Goal: Task Accomplishment & Management: Manage account settings

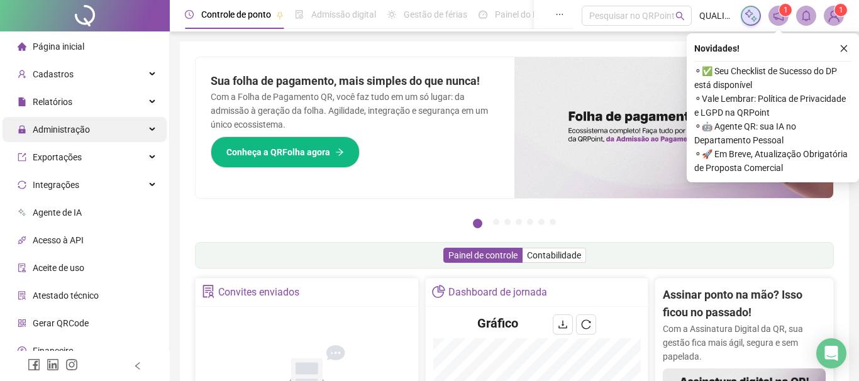
click at [117, 129] on div "Administração" at bounding box center [85, 129] width 164 height 25
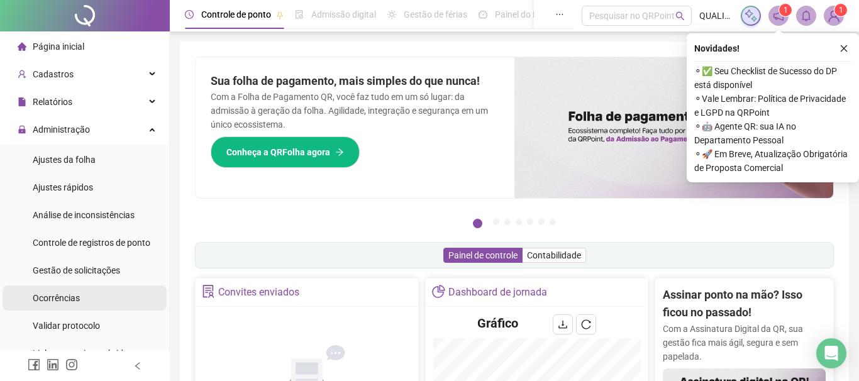
click at [95, 286] on li "Ocorrências" at bounding box center [85, 297] width 164 height 25
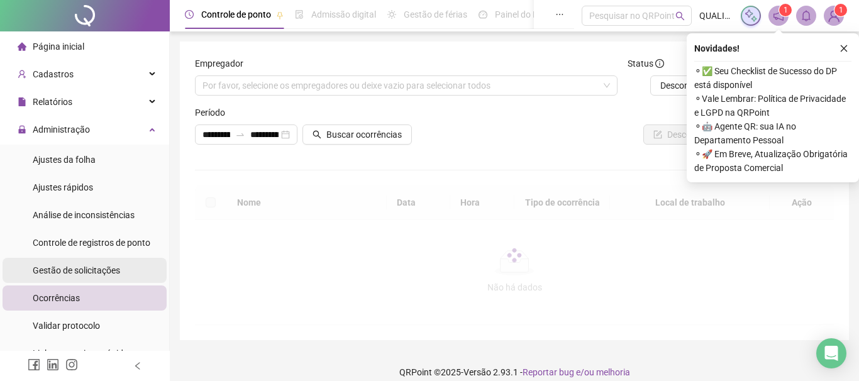
click at [98, 277] on div "Gestão de solicitações" at bounding box center [76, 270] width 87 height 25
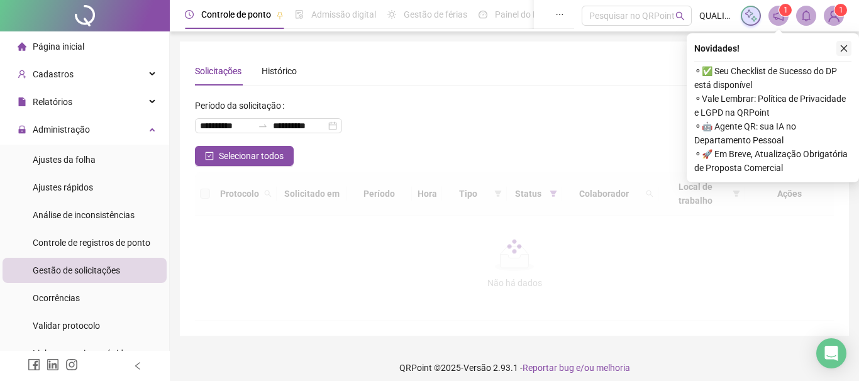
click at [840, 44] on icon "close" at bounding box center [843, 48] width 9 height 9
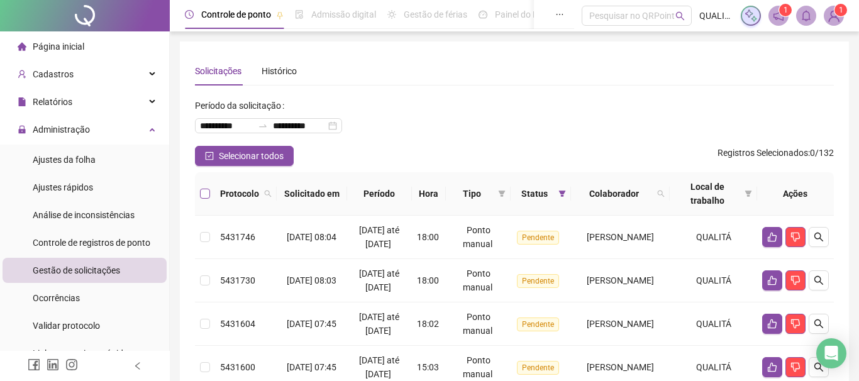
click at [203, 199] on label at bounding box center [205, 194] width 10 height 14
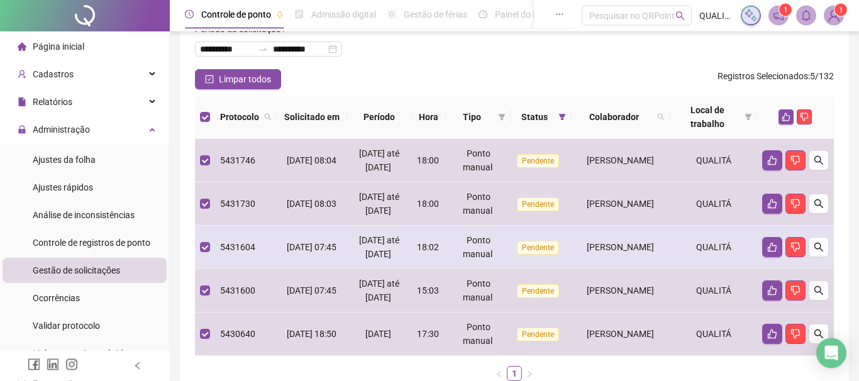
scroll to position [68, 0]
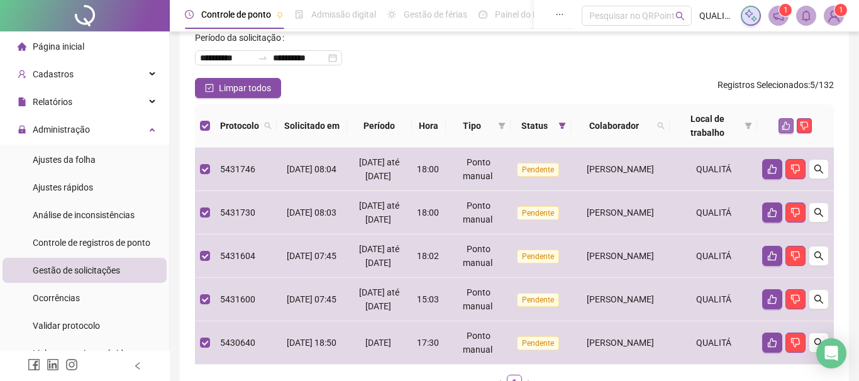
click at [784, 123] on icon "like" at bounding box center [785, 125] width 9 height 9
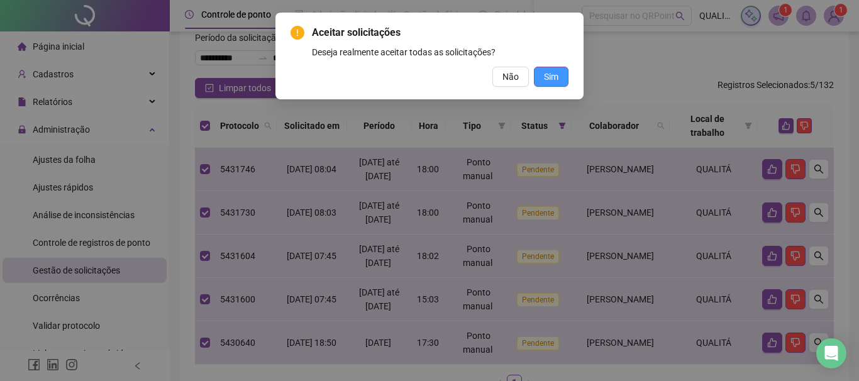
click at [551, 72] on span "Sim" at bounding box center [551, 77] width 14 height 14
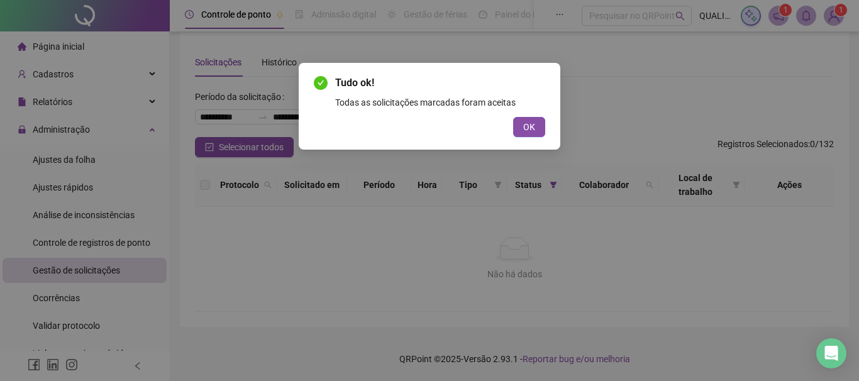
scroll to position [9, 0]
click at [525, 129] on span "OK" at bounding box center [529, 127] width 12 height 14
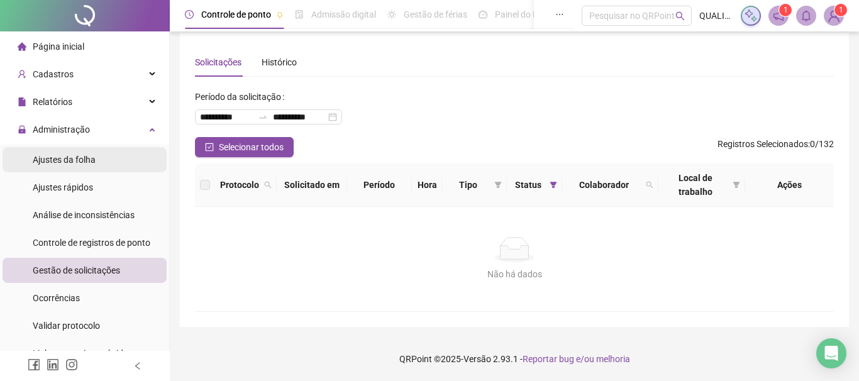
click at [90, 151] on div "Ajustes da folha" at bounding box center [64, 159] width 63 height 25
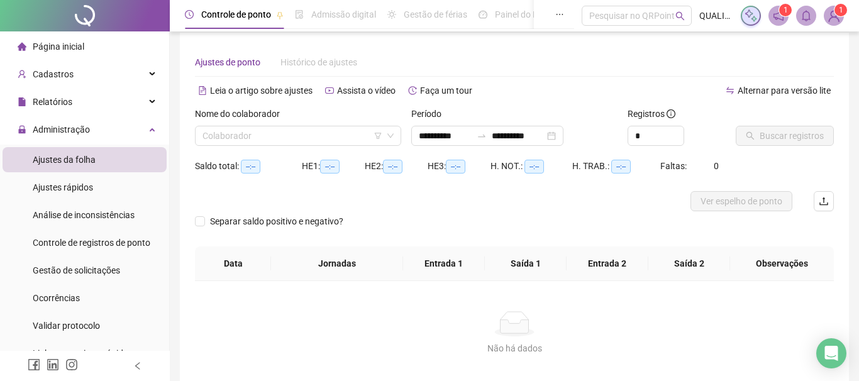
type input "**********"
click at [308, 129] on input "search" at bounding box center [292, 135] width 180 height 19
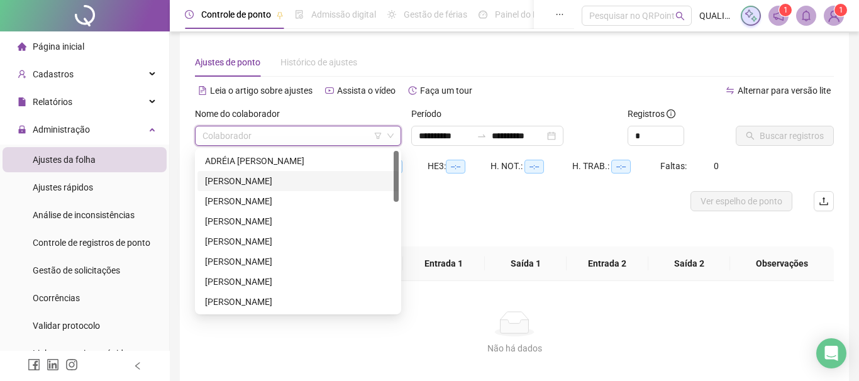
click at [269, 182] on div "[PERSON_NAME]" at bounding box center [298, 181] width 186 height 14
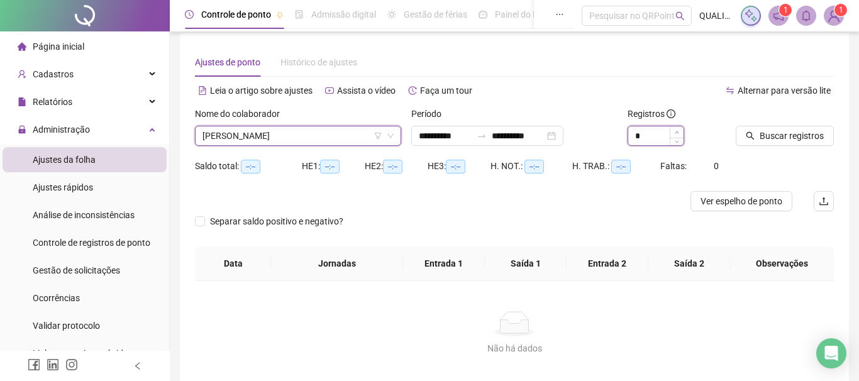
type input "*"
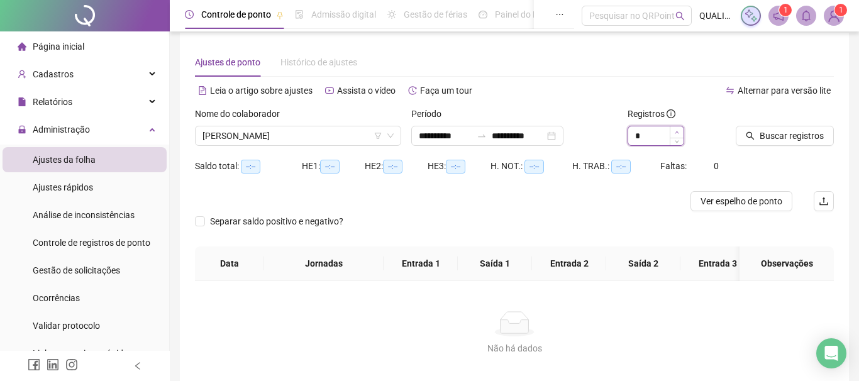
click at [676, 131] on icon "up" at bounding box center [676, 132] width 4 height 4
click at [563, 133] on div "**********" at bounding box center [487, 136] width 152 height 20
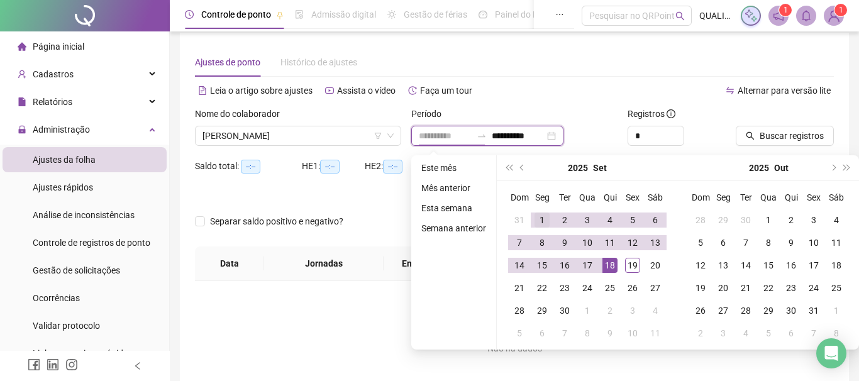
type input "**********"
click at [536, 214] on td "1" at bounding box center [541, 220] width 23 height 23
type input "**********"
click at [634, 265] on div "19" at bounding box center [632, 265] width 15 height 15
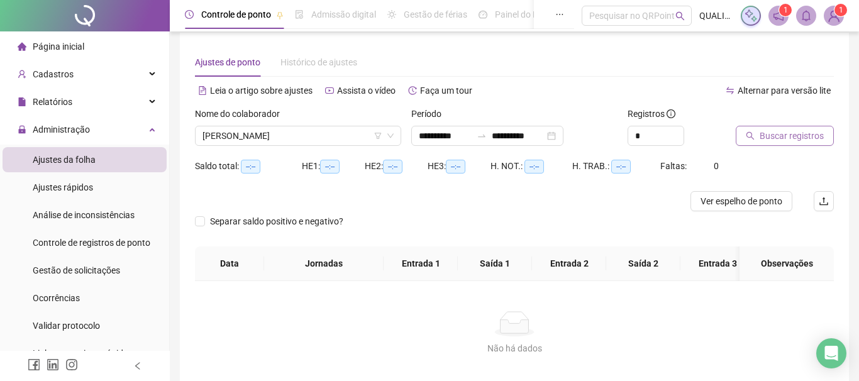
click at [794, 137] on span "Buscar registros" at bounding box center [791, 136] width 64 height 14
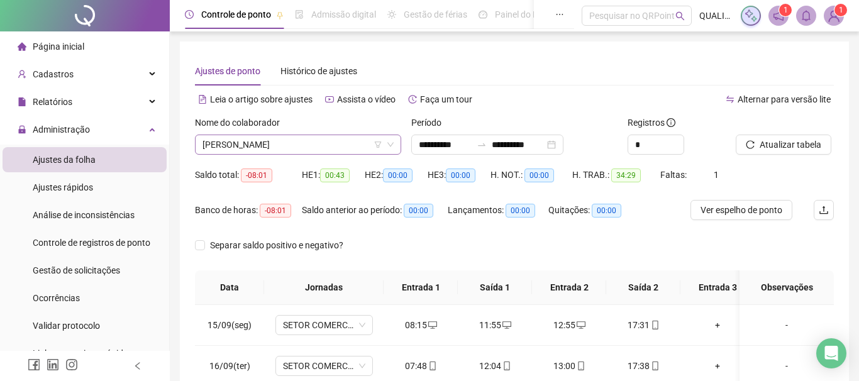
click at [327, 141] on span "[PERSON_NAME]" at bounding box center [297, 144] width 191 height 19
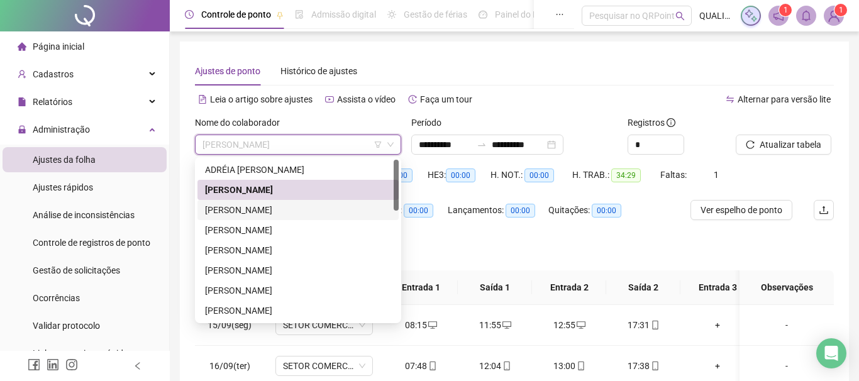
click at [314, 210] on div "[PERSON_NAME]" at bounding box center [298, 210] width 186 height 14
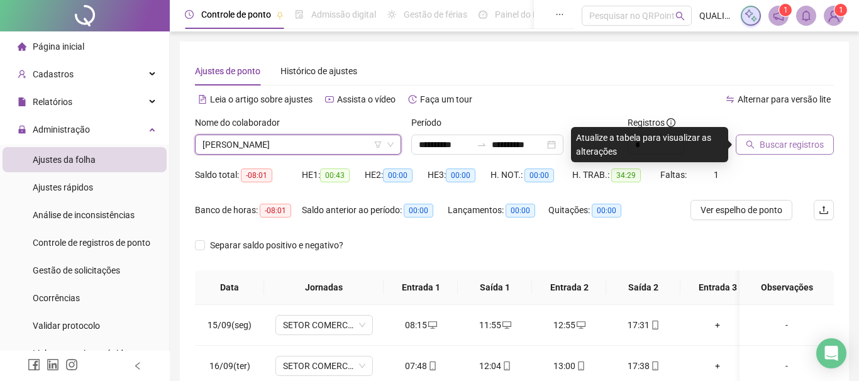
click at [801, 141] on span "Buscar registros" at bounding box center [791, 145] width 64 height 14
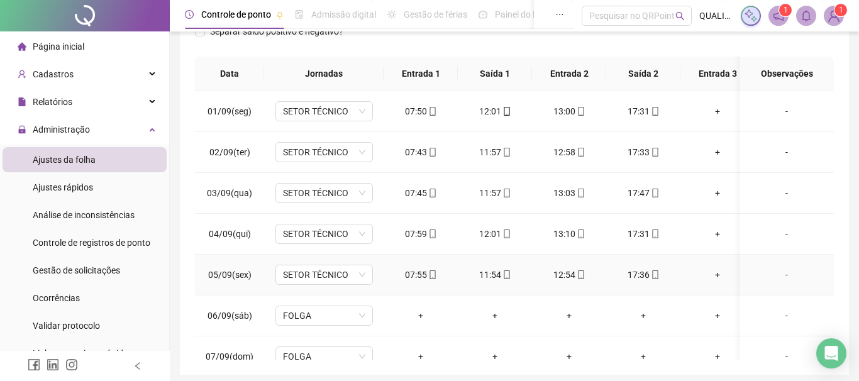
scroll to position [190, 0]
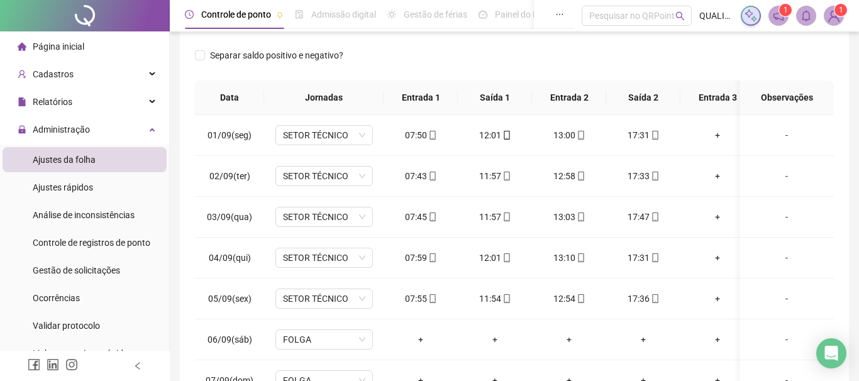
click at [464, 49] on div "Separar saldo positivo e negativo?" at bounding box center [514, 62] width 639 height 35
click at [547, 54] on div "Separar saldo positivo e negativo?" at bounding box center [514, 62] width 639 height 35
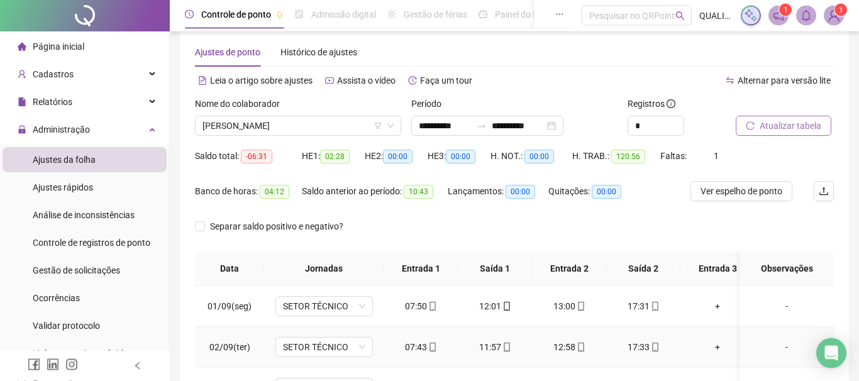
scroll to position [0, 0]
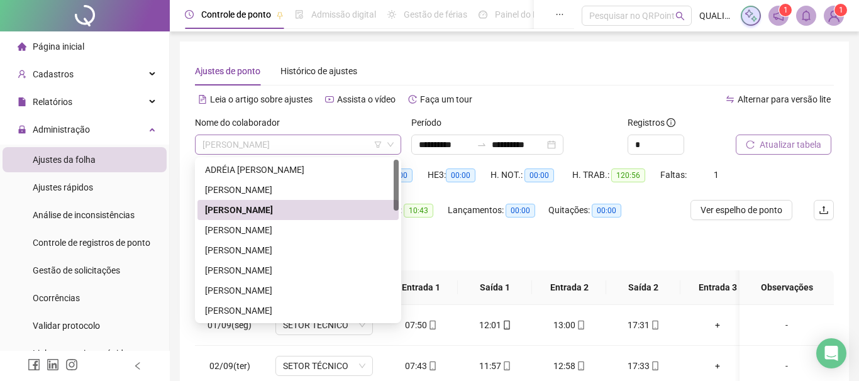
click at [363, 140] on span "[PERSON_NAME]" at bounding box center [297, 144] width 191 height 19
click at [290, 227] on div "[PERSON_NAME]" at bounding box center [298, 230] width 186 height 14
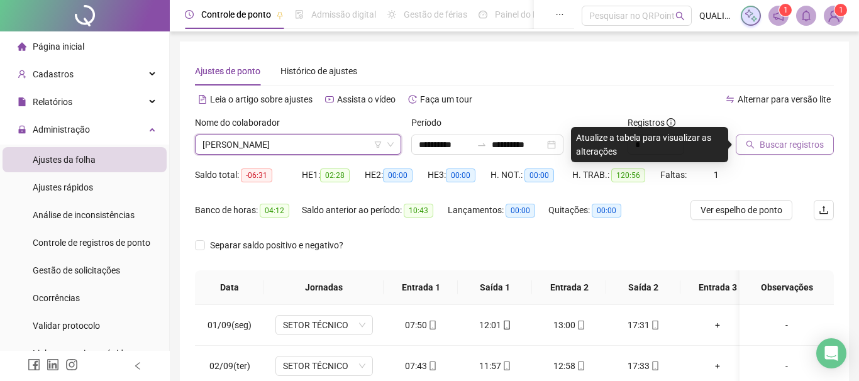
click at [784, 153] on button "Buscar registros" at bounding box center [784, 145] width 98 height 20
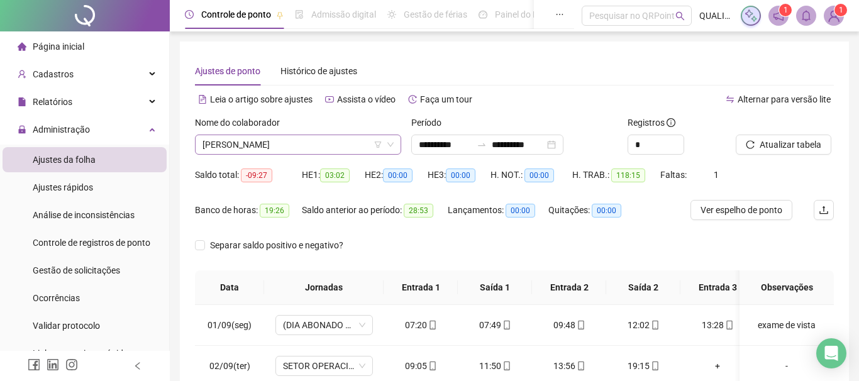
click at [338, 137] on span "[PERSON_NAME]" at bounding box center [297, 144] width 191 height 19
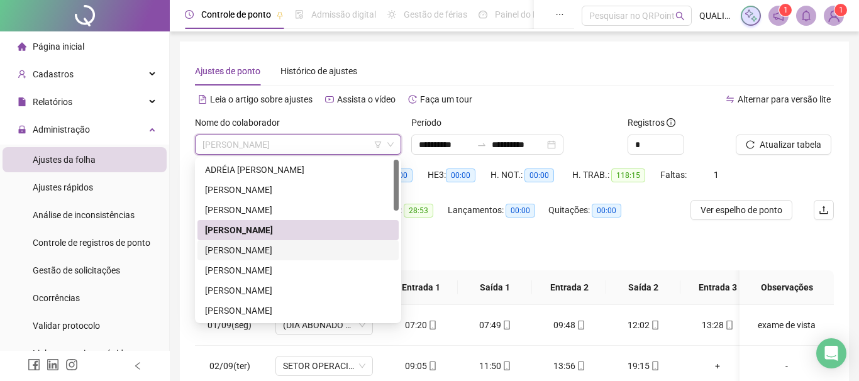
click at [280, 246] on div "[PERSON_NAME]" at bounding box center [298, 250] width 186 height 14
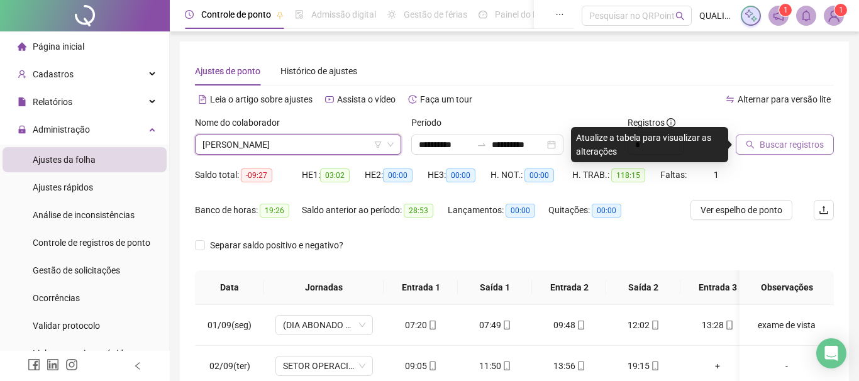
click at [788, 150] on span "Buscar registros" at bounding box center [791, 145] width 64 height 14
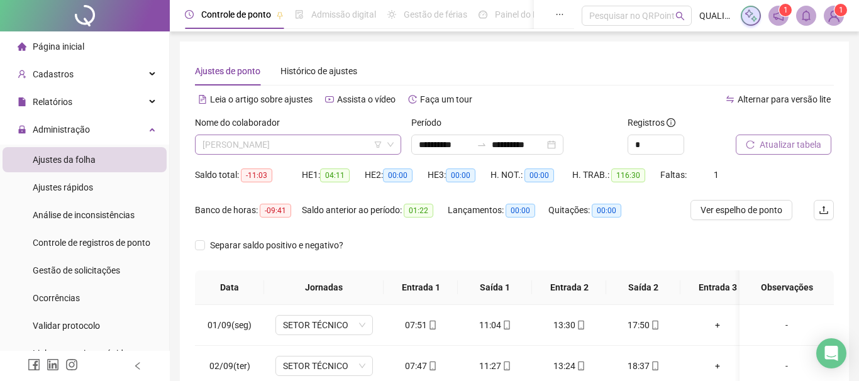
click at [321, 140] on span "[PERSON_NAME]" at bounding box center [297, 144] width 191 height 19
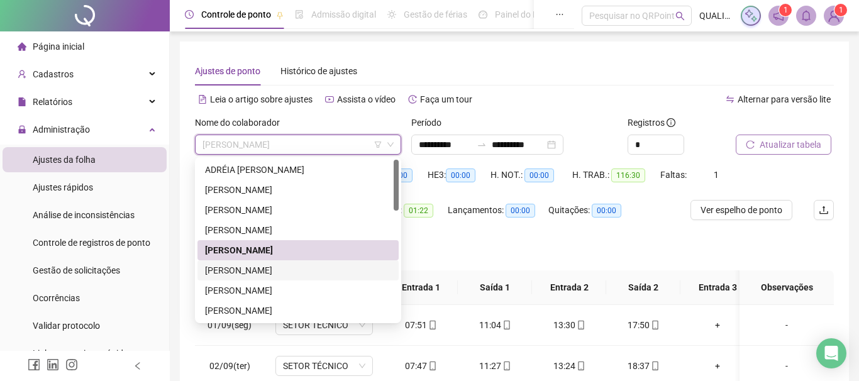
click at [297, 261] on div "[PERSON_NAME]" at bounding box center [297, 270] width 201 height 20
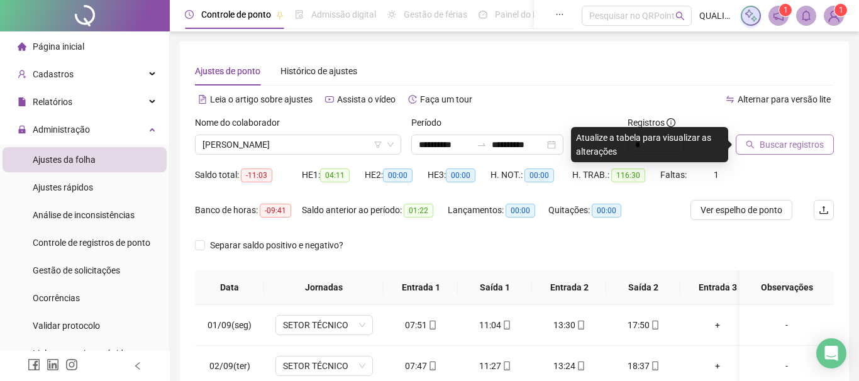
click at [781, 140] on span "Buscar registros" at bounding box center [791, 145] width 64 height 14
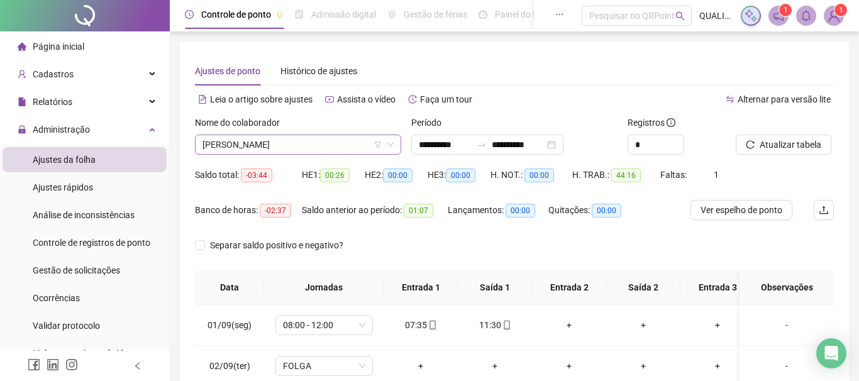
click at [346, 146] on span "[PERSON_NAME]" at bounding box center [297, 144] width 191 height 19
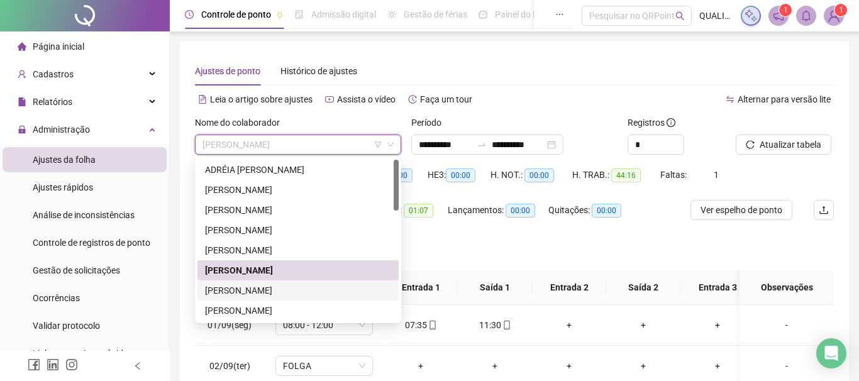
click at [286, 283] on div "[PERSON_NAME]" at bounding box center [298, 290] width 186 height 14
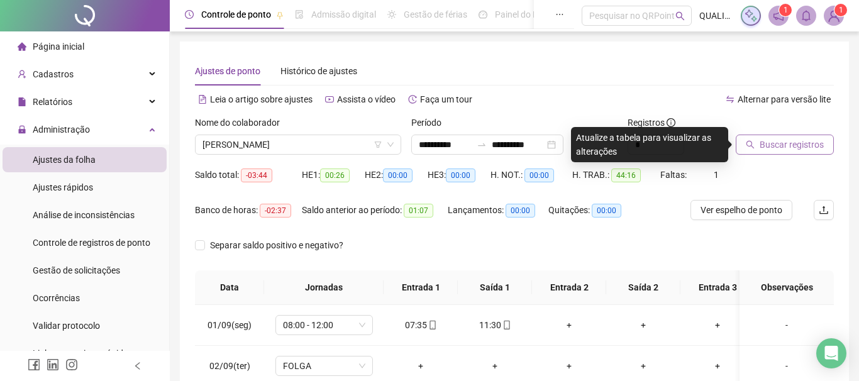
click at [801, 136] on button "Buscar registros" at bounding box center [784, 145] width 98 height 20
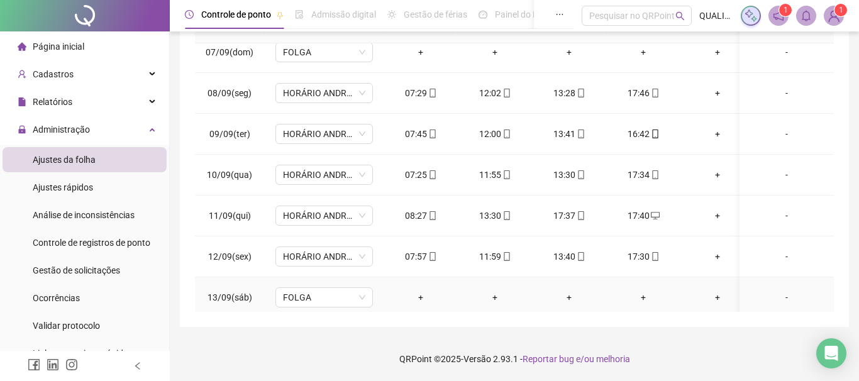
scroll to position [508, 0]
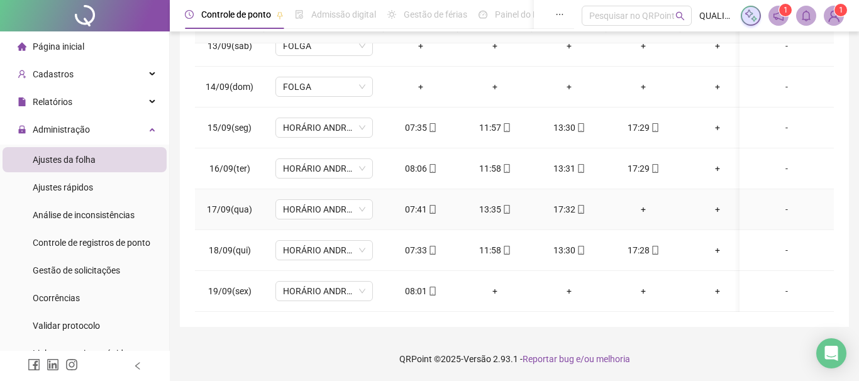
click at [641, 210] on div "+" at bounding box center [643, 209] width 54 height 14
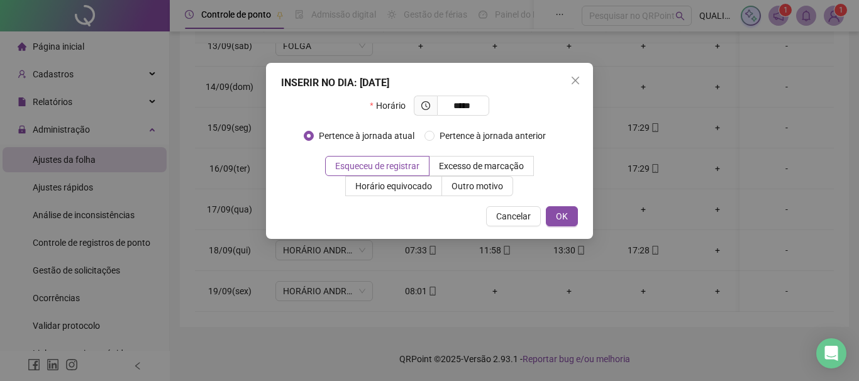
type input "*****"
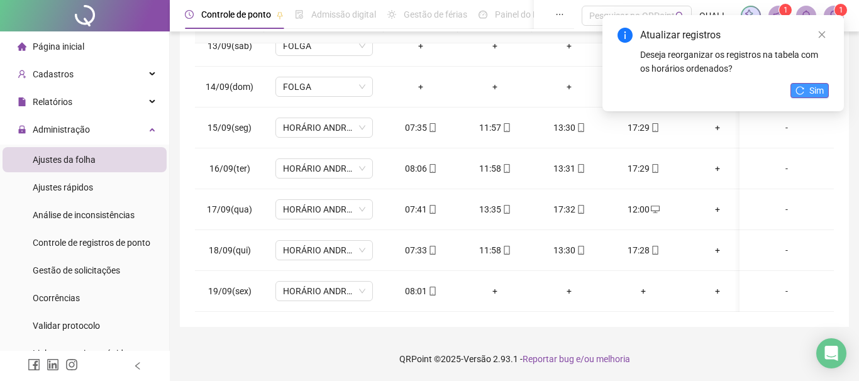
click at [809, 88] on span "Sim" at bounding box center [816, 91] width 14 height 14
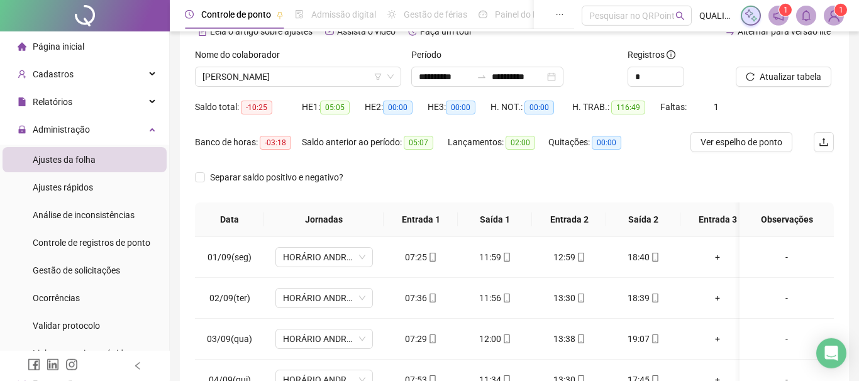
scroll to position [72, 0]
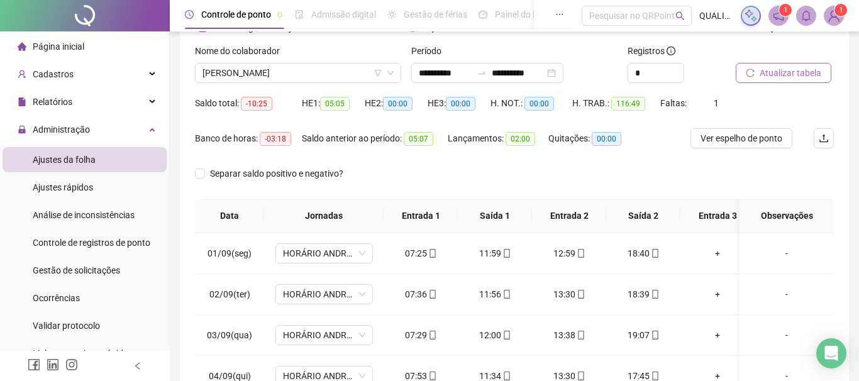
click at [788, 75] on span "Atualizar tabela" at bounding box center [790, 73] width 62 height 14
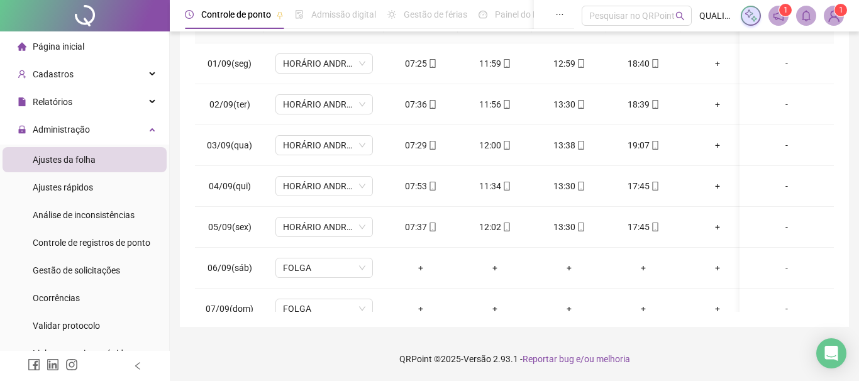
scroll to position [0, 0]
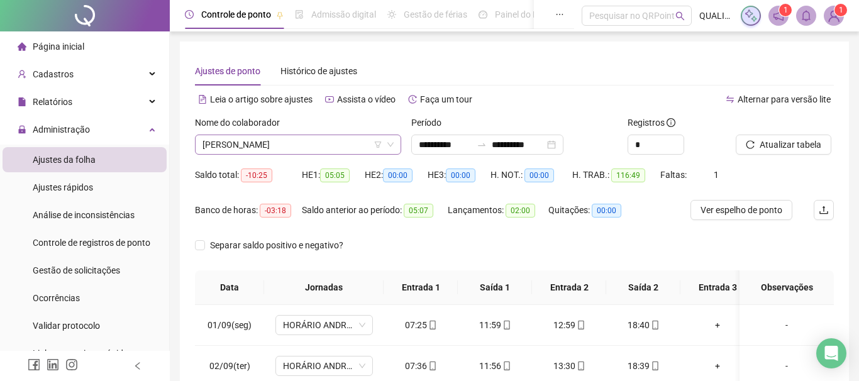
click at [326, 151] on span "[PERSON_NAME]" at bounding box center [297, 144] width 191 height 19
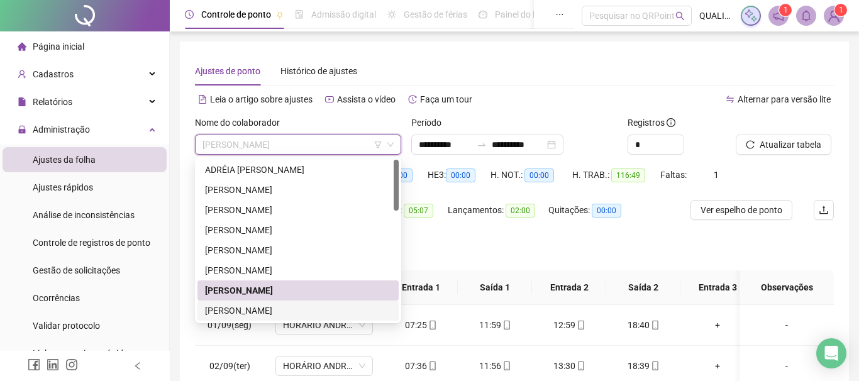
click at [305, 316] on div "[PERSON_NAME]" at bounding box center [298, 311] width 186 height 14
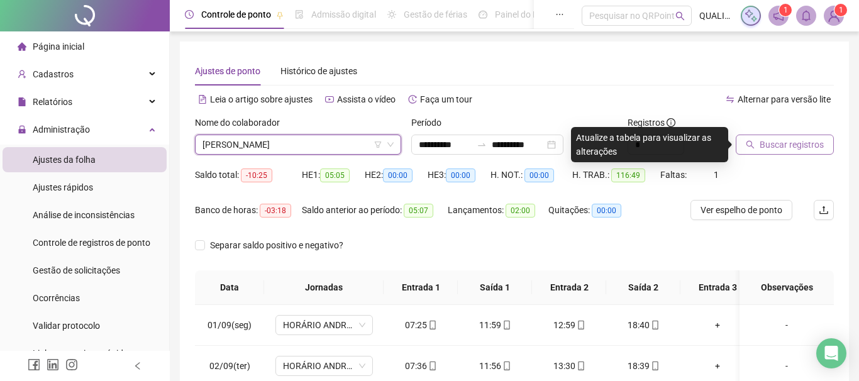
click at [794, 136] on button "Buscar registros" at bounding box center [784, 145] width 98 height 20
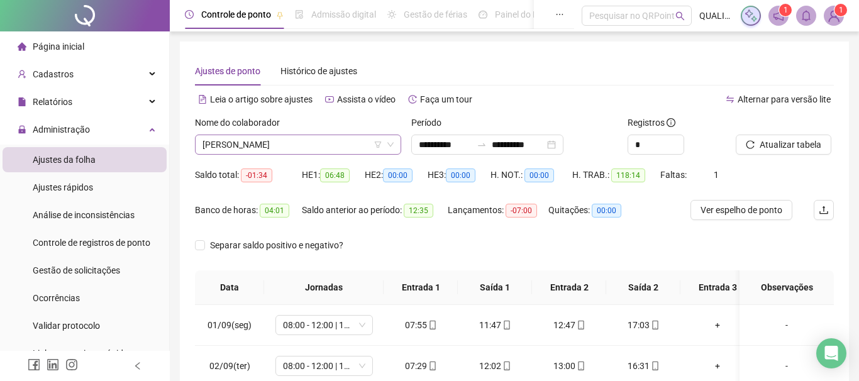
click at [352, 145] on span "[PERSON_NAME]" at bounding box center [297, 144] width 191 height 19
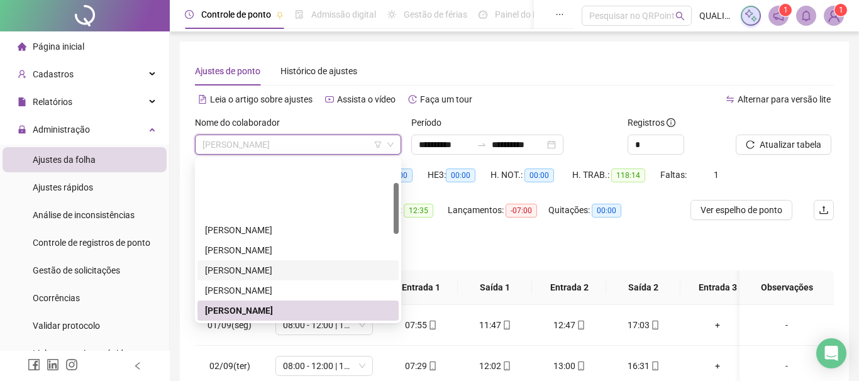
scroll to position [143, 0]
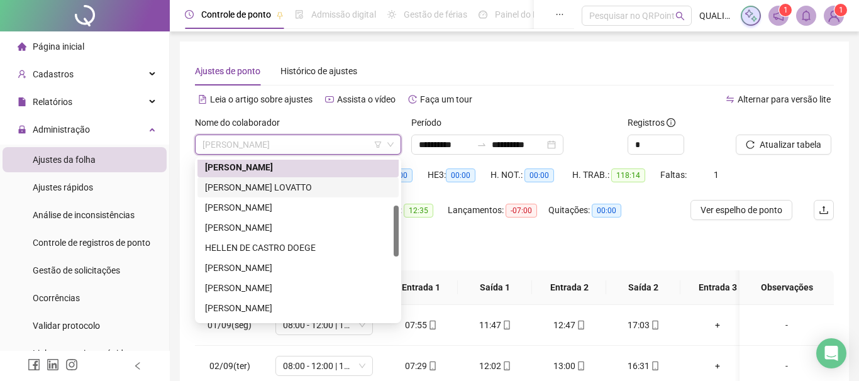
click at [303, 189] on div "[PERSON_NAME] LOVATTO" at bounding box center [298, 187] width 186 height 14
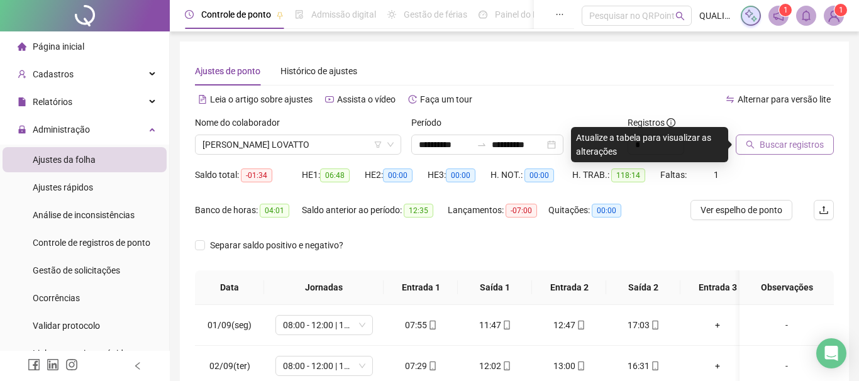
click at [796, 151] on span "Buscar registros" at bounding box center [791, 145] width 64 height 14
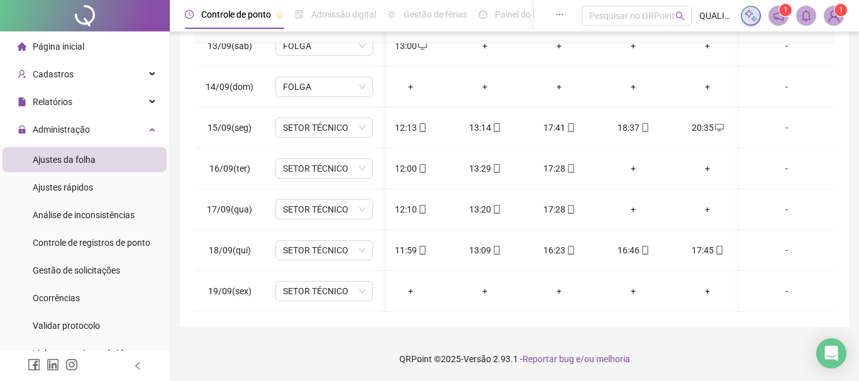
scroll to position [0, 0]
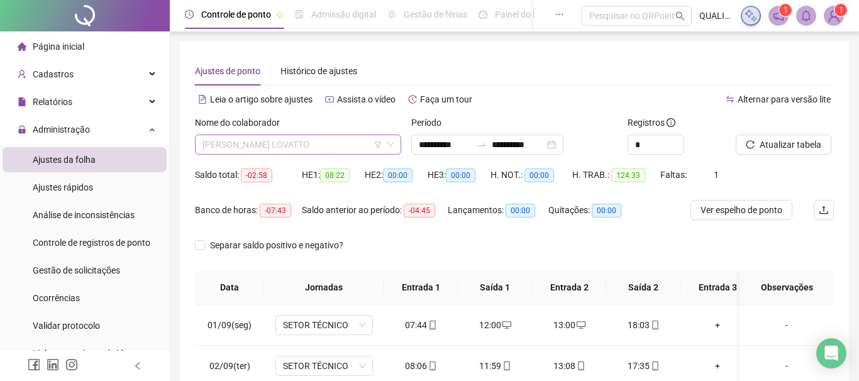
click at [336, 153] on span "[PERSON_NAME] LOVATTO" at bounding box center [297, 144] width 191 height 19
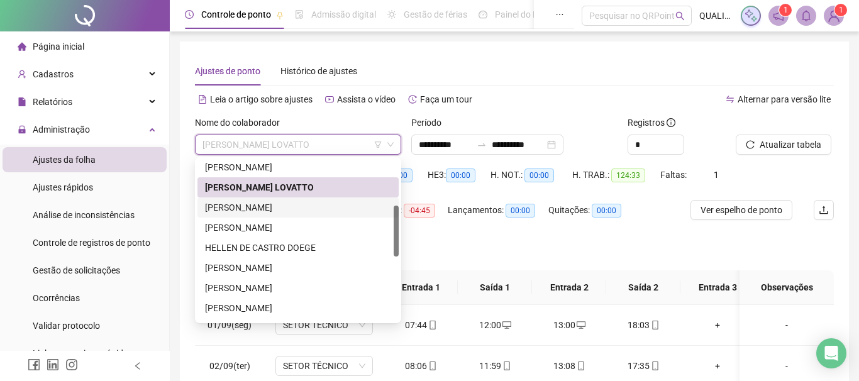
click at [286, 208] on div "[PERSON_NAME]" at bounding box center [298, 208] width 186 height 14
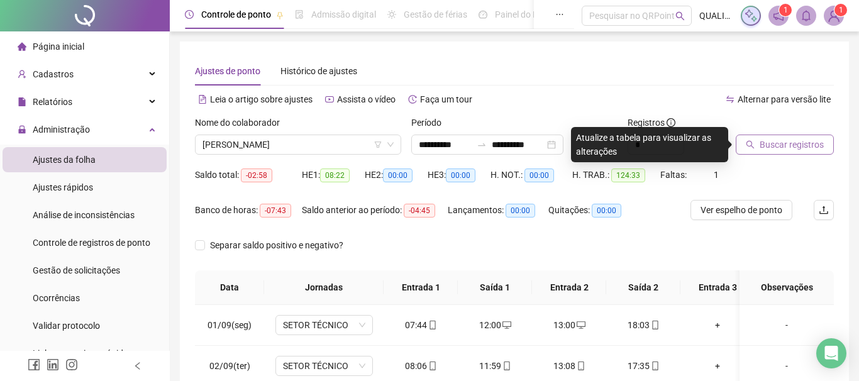
click at [788, 145] on span "Buscar registros" at bounding box center [791, 145] width 64 height 14
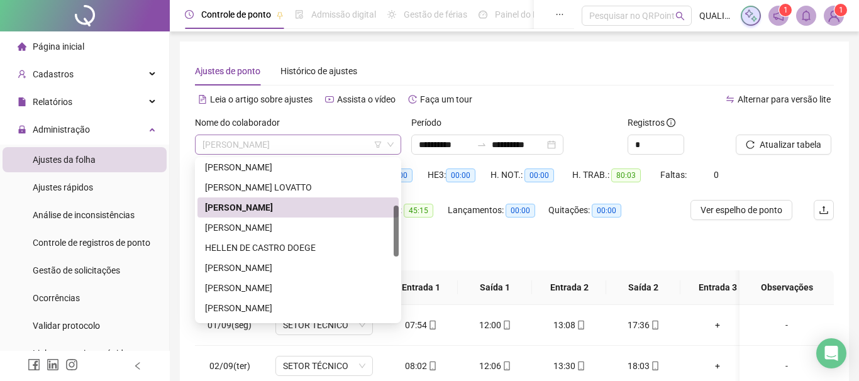
click at [319, 145] on span "[PERSON_NAME]" at bounding box center [297, 144] width 191 height 19
click at [302, 225] on div "[PERSON_NAME]" at bounding box center [298, 228] width 186 height 14
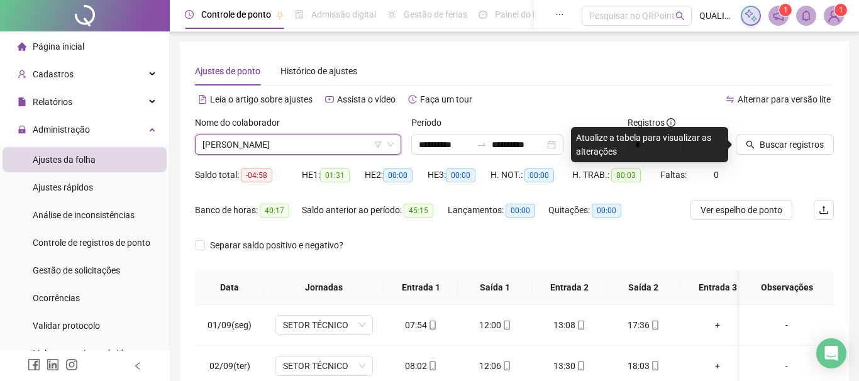
click at [795, 134] on div at bounding box center [768, 125] width 67 height 19
click at [791, 141] on span "Buscar registros" at bounding box center [791, 145] width 64 height 14
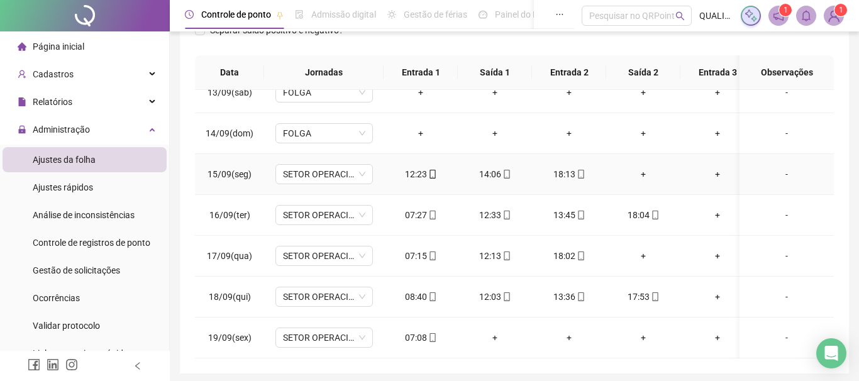
click at [644, 173] on div "+" at bounding box center [643, 174] width 54 height 14
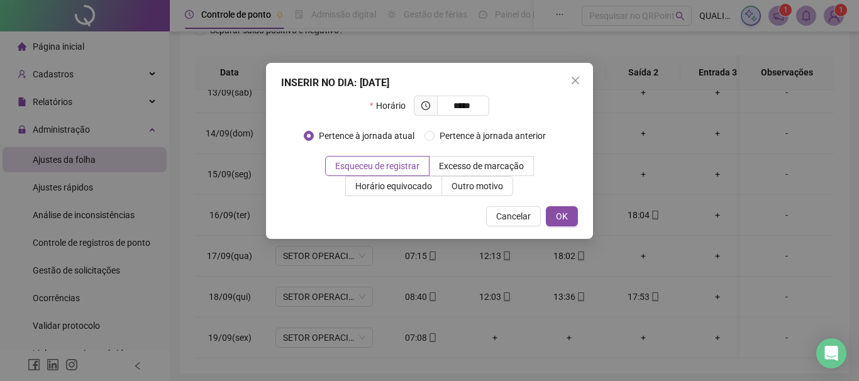
type input "*****"
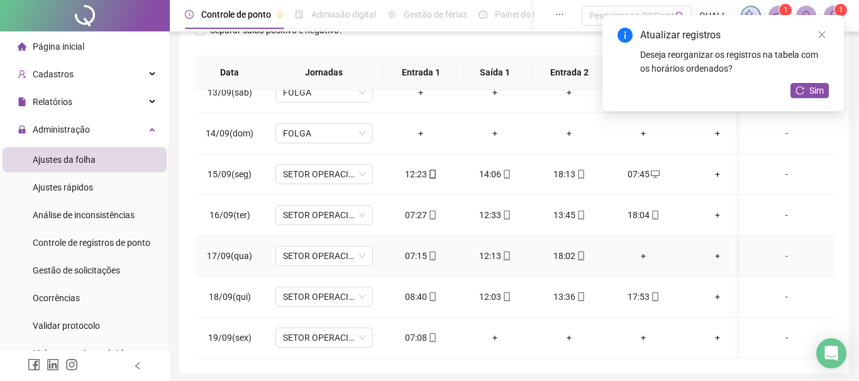
click at [640, 254] on div "+" at bounding box center [643, 256] width 54 height 14
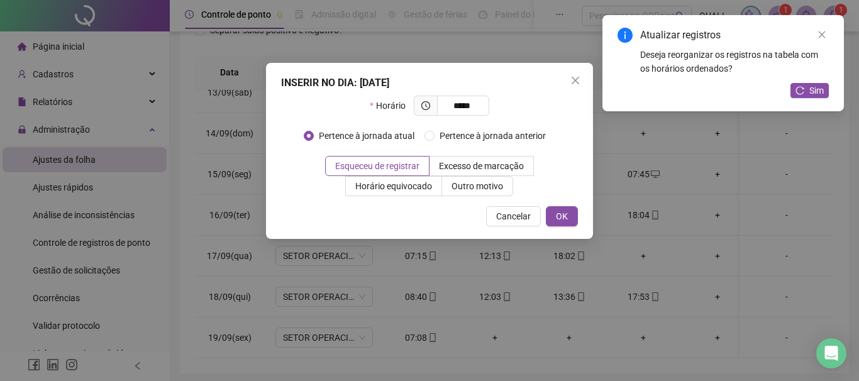
type input "*****"
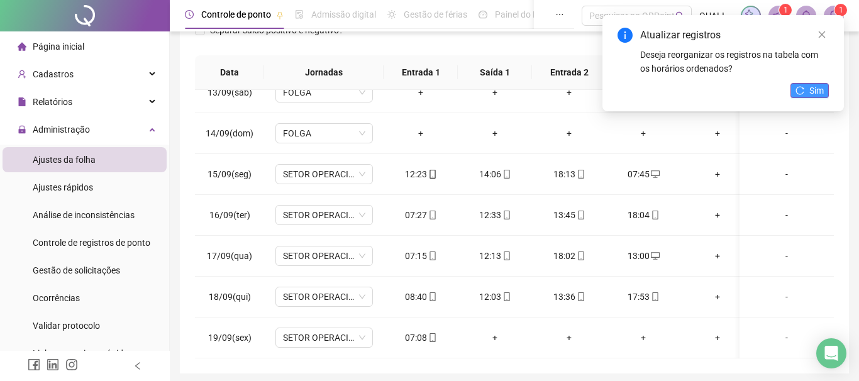
click at [815, 90] on span "Sim" at bounding box center [816, 91] width 14 height 14
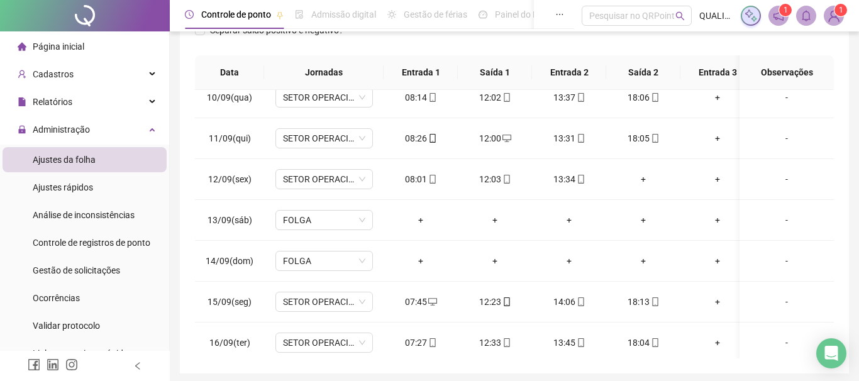
scroll to position [380, 0]
click at [639, 179] on div "+" at bounding box center [643, 180] width 54 height 14
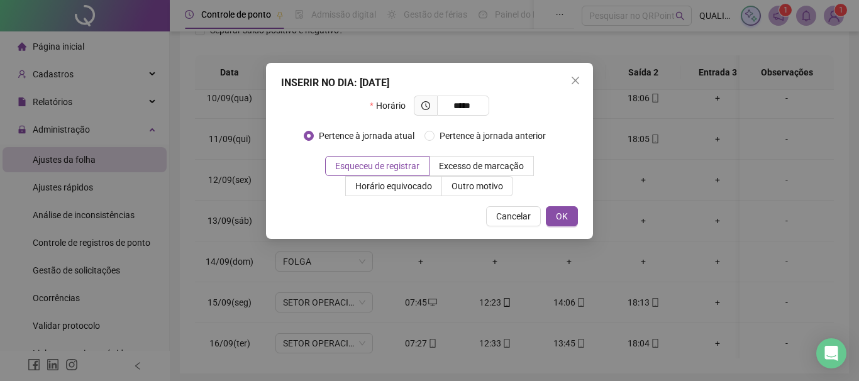
type input "*****"
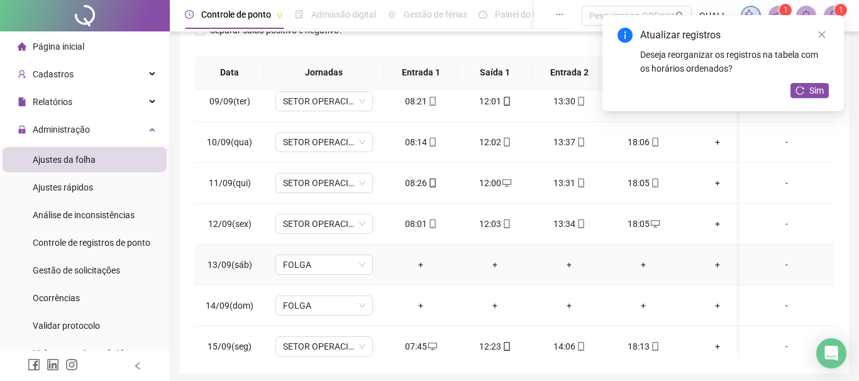
scroll to position [187, 0]
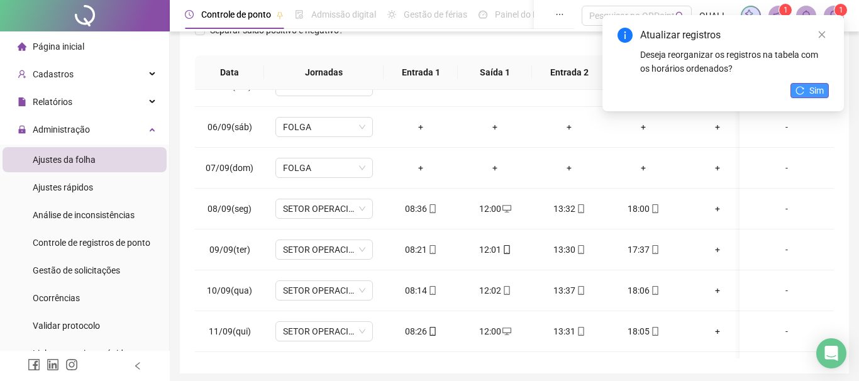
click at [799, 89] on icon "reload" at bounding box center [799, 90] width 9 height 9
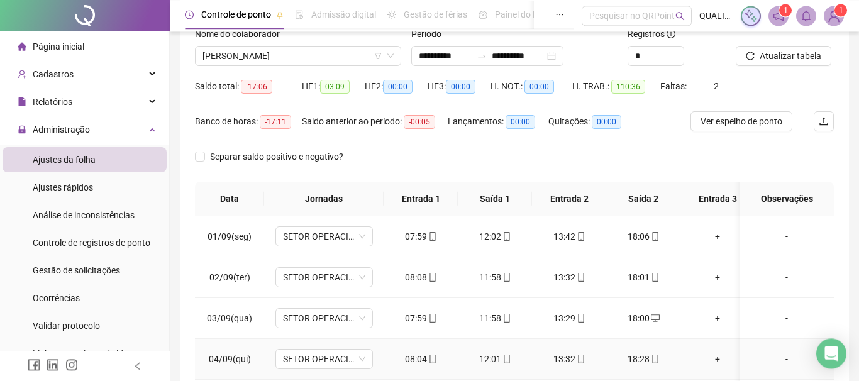
scroll to position [0, 0]
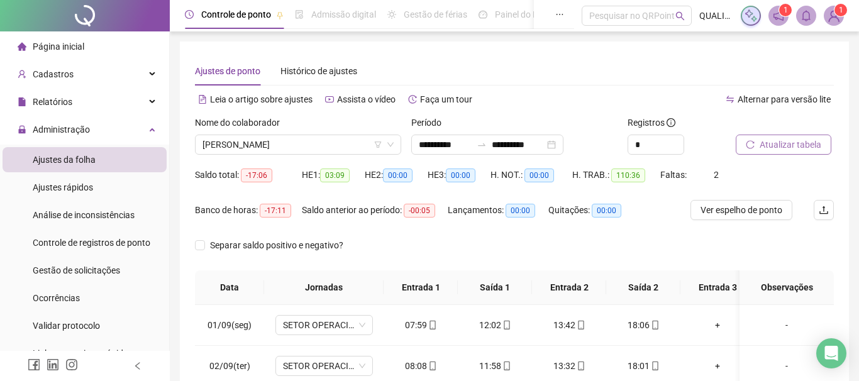
click at [795, 135] on button "Atualizar tabela" at bounding box center [783, 145] width 96 height 20
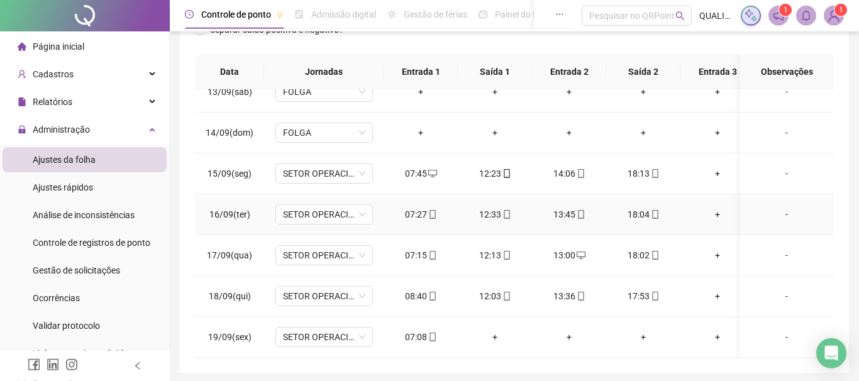
scroll to position [261, 0]
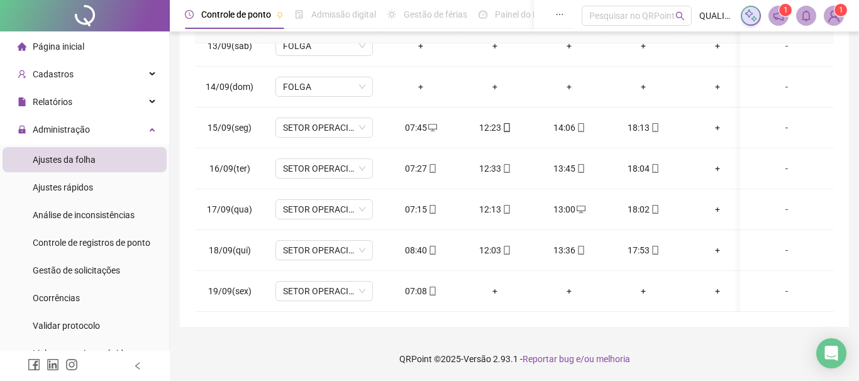
drag, startPoint x: 176, startPoint y: 182, endPoint x: 457, endPoint y: 316, distance: 311.2
click at [457, 316] on div "**********" at bounding box center [514, 60] width 689 height 642
click at [457, 320] on div "**********" at bounding box center [514, 53] width 669 height 547
click at [486, 322] on div "**********" at bounding box center [514, 53] width 669 height 547
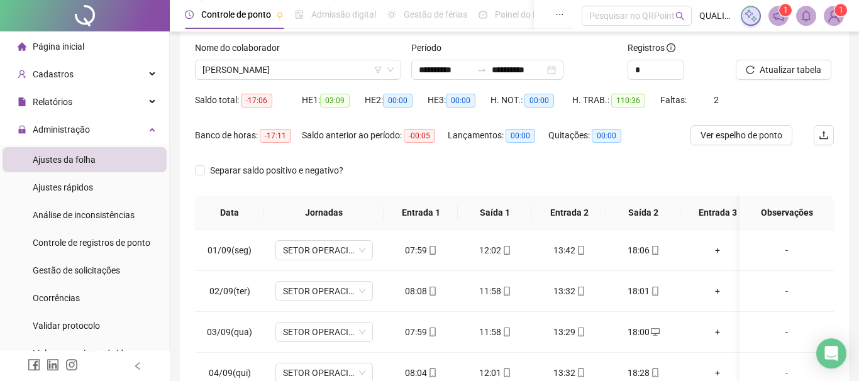
scroll to position [47, 0]
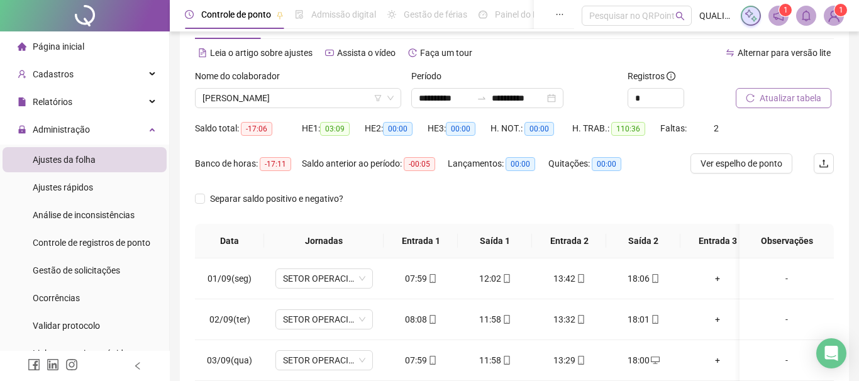
click at [793, 101] on span "Atualizar tabela" at bounding box center [790, 98] width 62 height 14
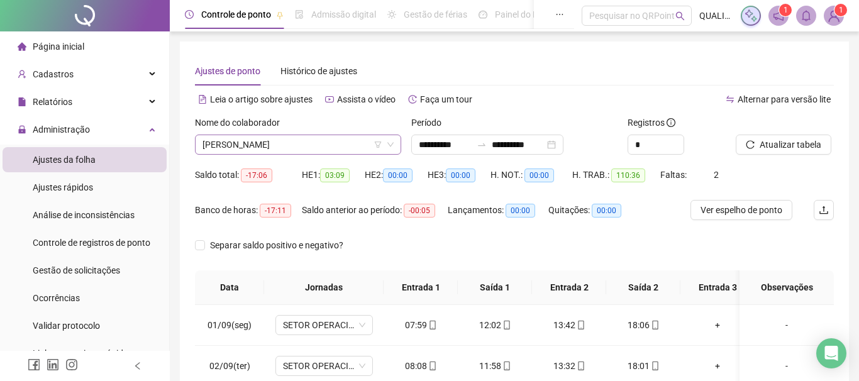
scroll to position [143, 0]
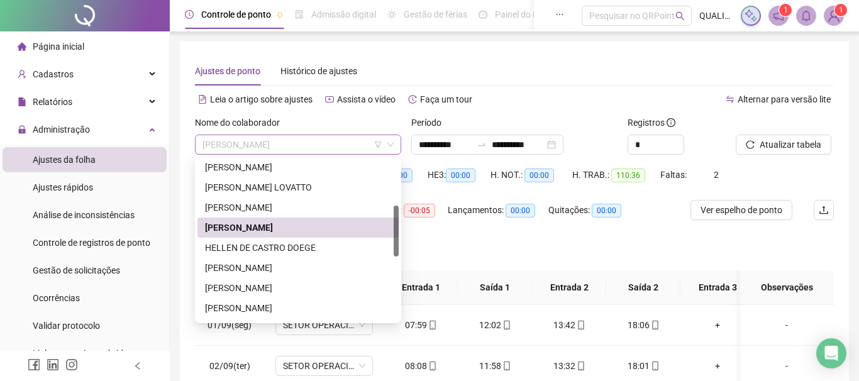
click at [322, 146] on span "[PERSON_NAME]" at bounding box center [297, 144] width 191 height 19
click at [284, 250] on div "HELLEN DE CASTRO DOEGE" at bounding box center [298, 248] width 186 height 14
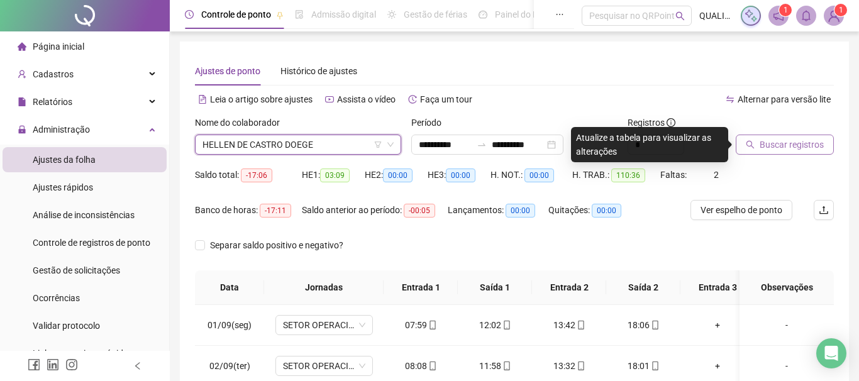
click at [786, 147] on span "Buscar registros" at bounding box center [791, 145] width 64 height 14
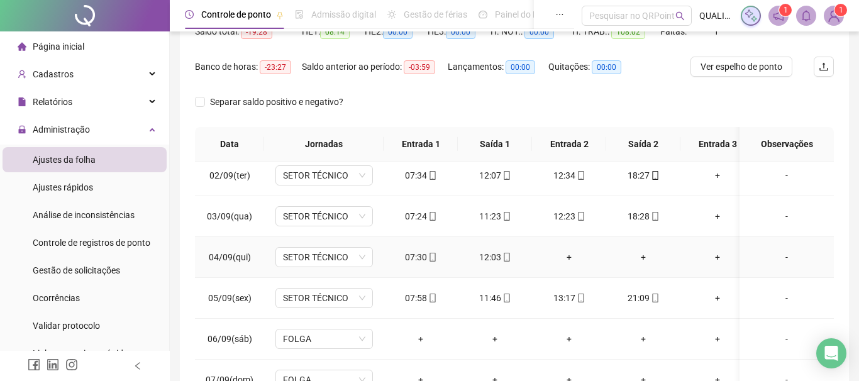
scroll to position [64, 0]
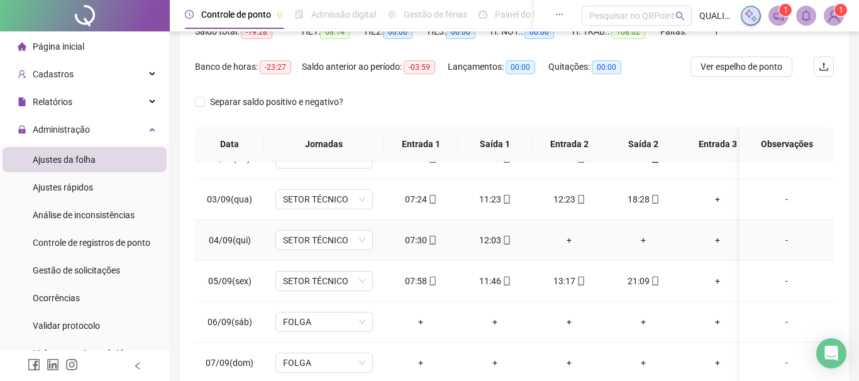
click at [571, 236] on div "+" at bounding box center [569, 240] width 54 height 14
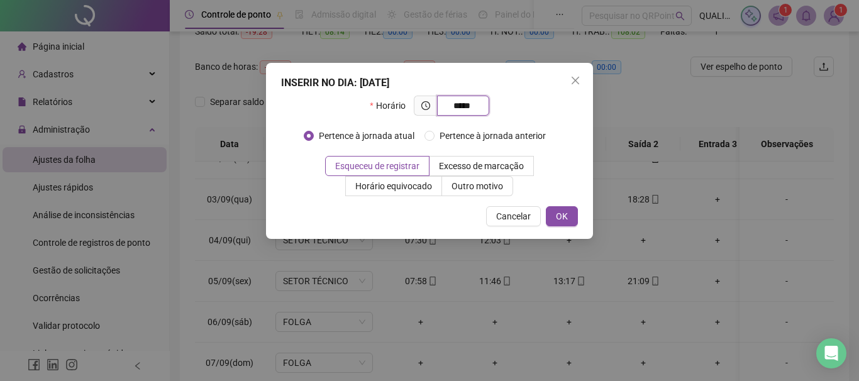
type input "*****"
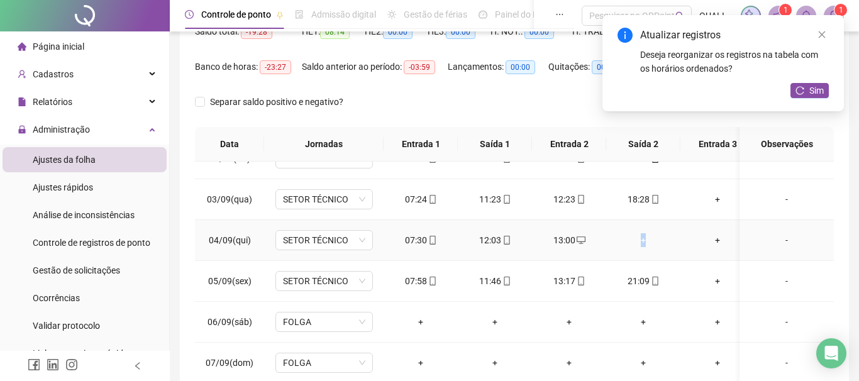
click at [643, 237] on div "+" at bounding box center [643, 240] width 54 height 14
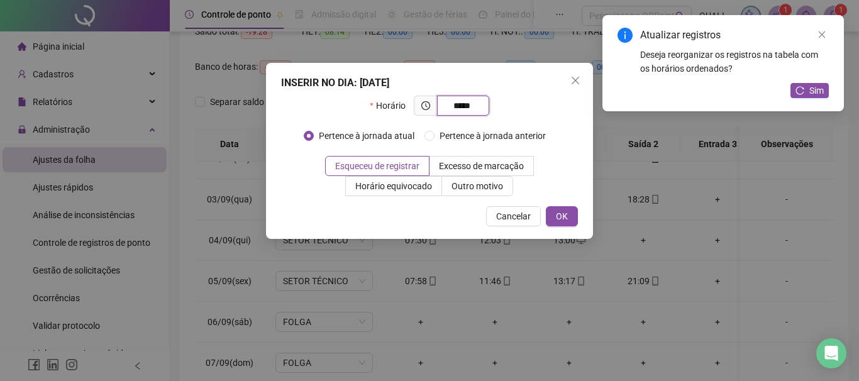
type input "*****"
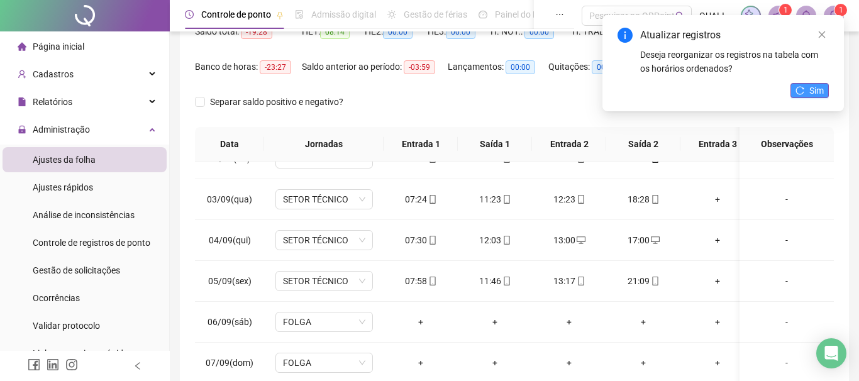
click at [811, 84] on span "Sim" at bounding box center [816, 91] width 14 height 14
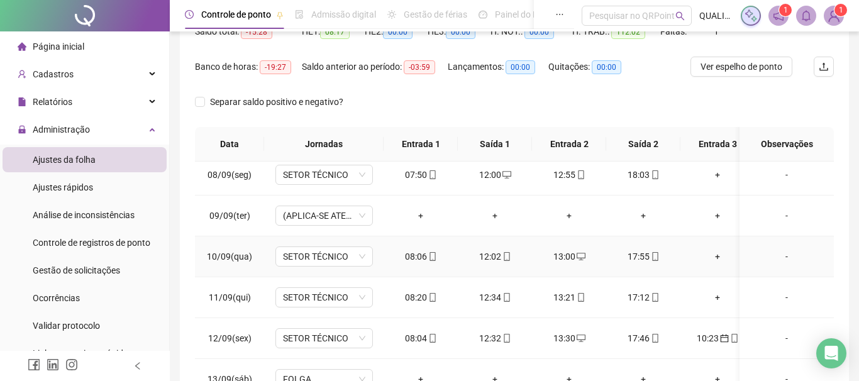
scroll to position [321, 0]
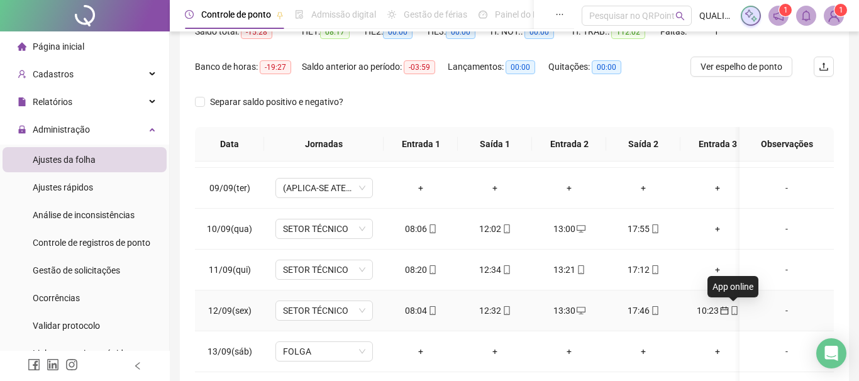
click at [730, 310] on icon "mobile" at bounding box center [734, 310] width 9 height 9
type input "**********"
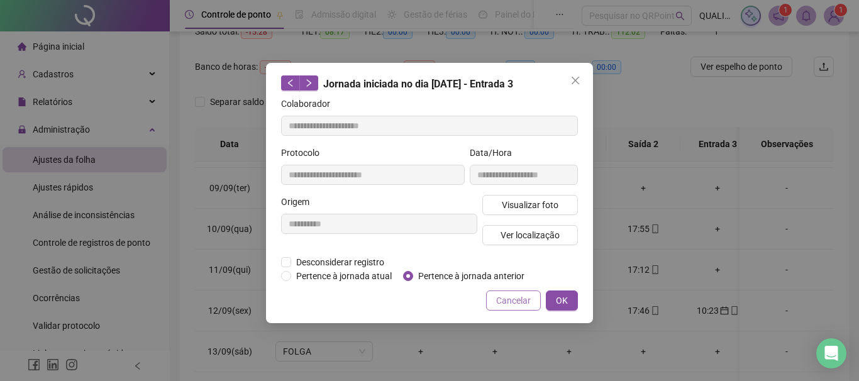
click at [528, 303] on span "Cancelar" at bounding box center [513, 301] width 35 height 14
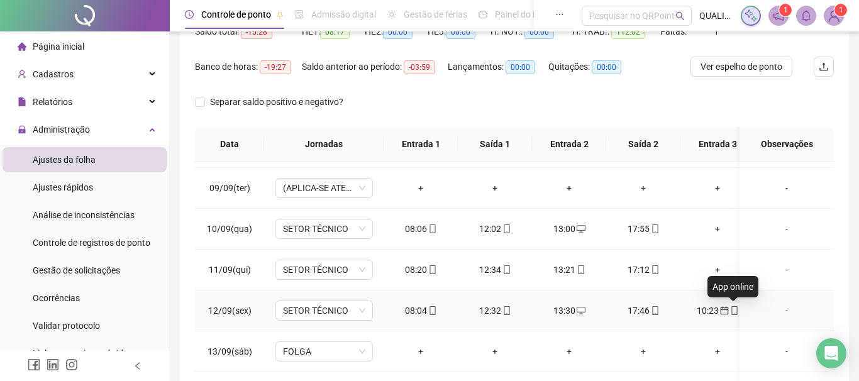
click at [730, 309] on icon "mobile" at bounding box center [734, 310] width 9 height 9
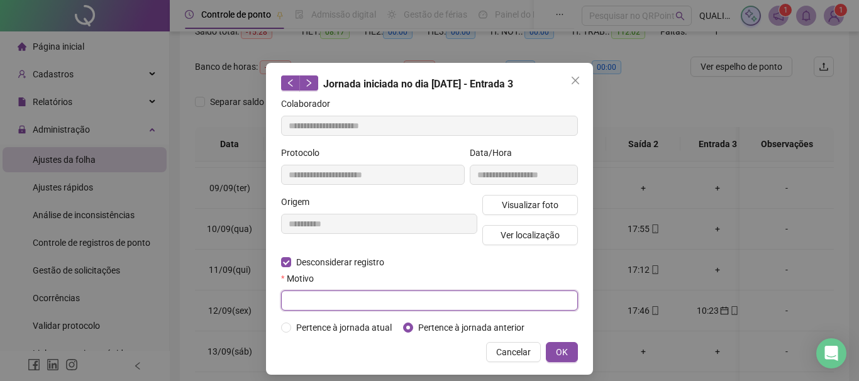
click at [522, 302] on input "text" at bounding box center [429, 300] width 297 height 20
type input "****"
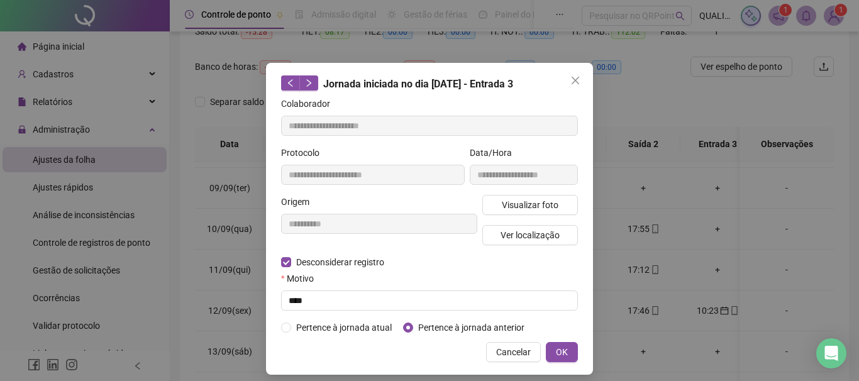
click at [558, 343] on div "**********" at bounding box center [429, 219] width 327 height 312
click at [563, 348] on span "OK" at bounding box center [562, 352] width 12 height 14
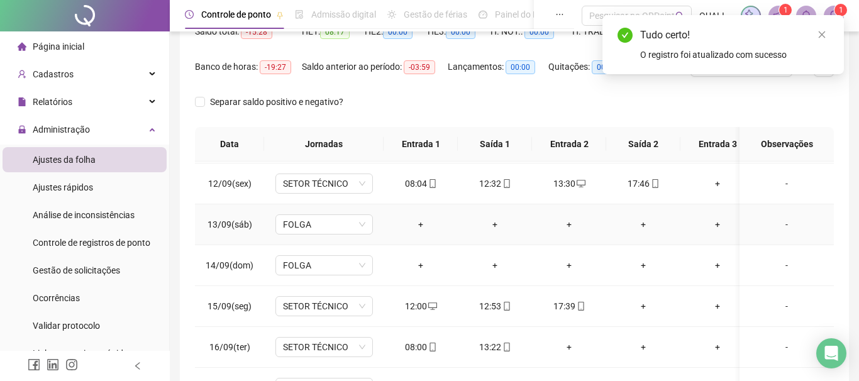
scroll to position [449, 0]
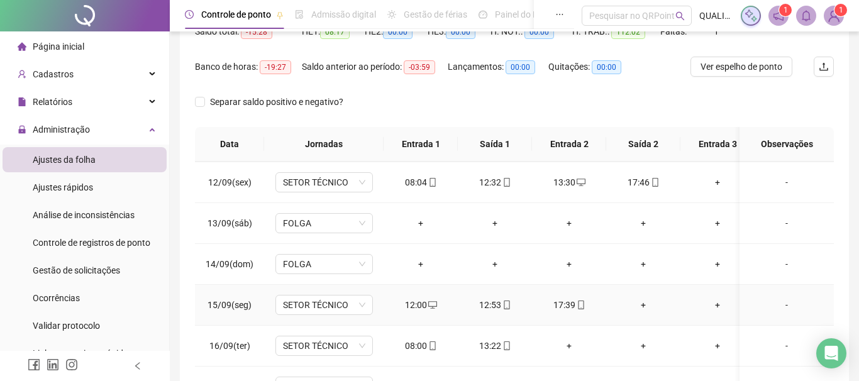
drag, startPoint x: 640, startPoint y: 302, endPoint x: 617, endPoint y: 292, distance: 25.6
click at [640, 302] on div "+" at bounding box center [643, 305] width 54 height 14
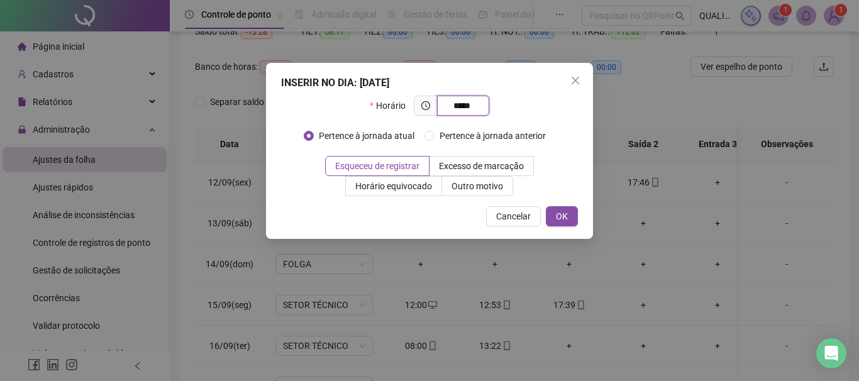
type input "*****"
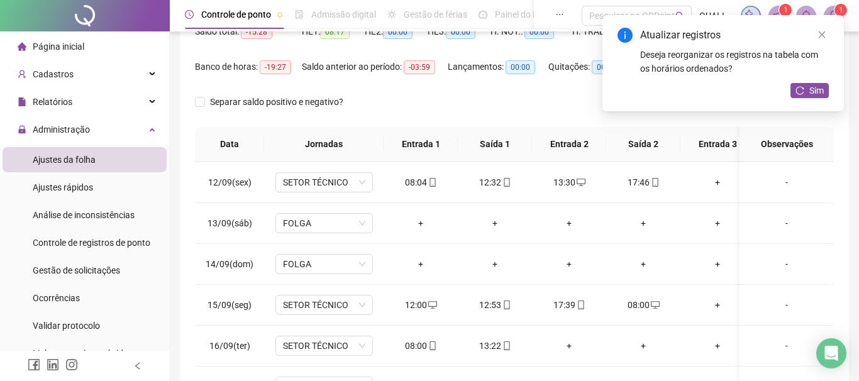
click at [812, 79] on div "Atualizar registros Deseja reorganizar os registros na tabela com os horários o…" at bounding box center [722, 63] width 241 height 96
click at [811, 84] on span "Sim" at bounding box center [816, 91] width 14 height 14
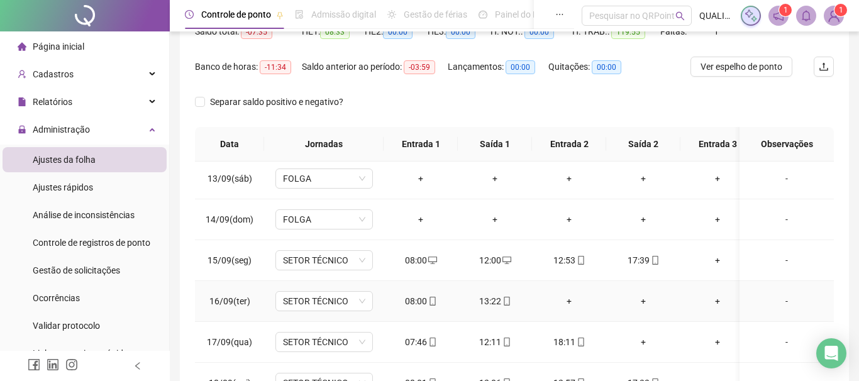
scroll to position [508, 0]
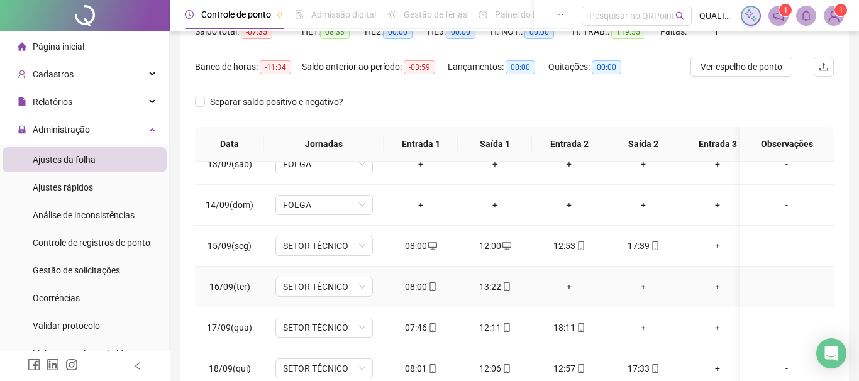
click at [575, 285] on div "+" at bounding box center [569, 287] width 54 height 14
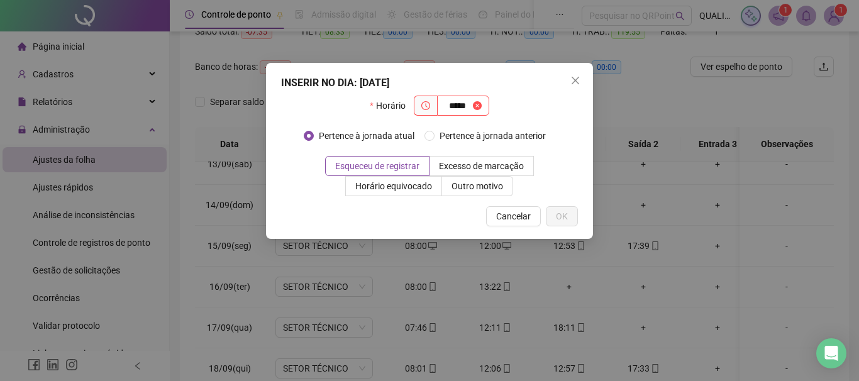
type input "*****"
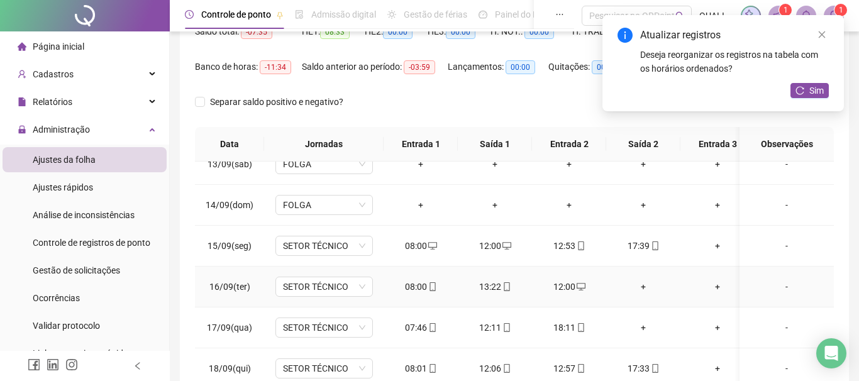
click at [644, 287] on div "+" at bounding box center [643, 287] width 54 height 14
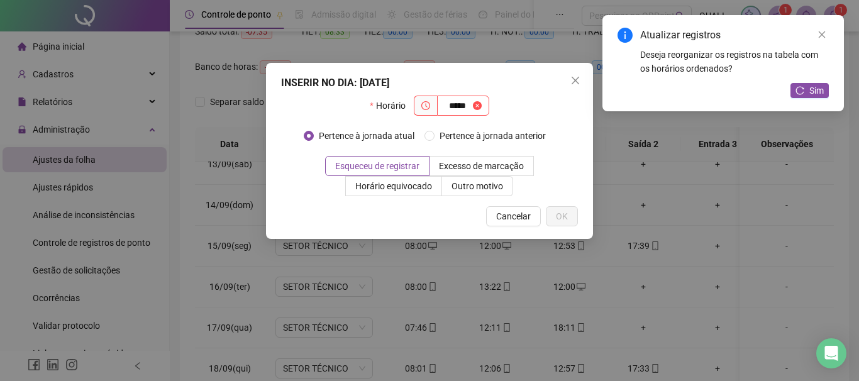
type input "*****"
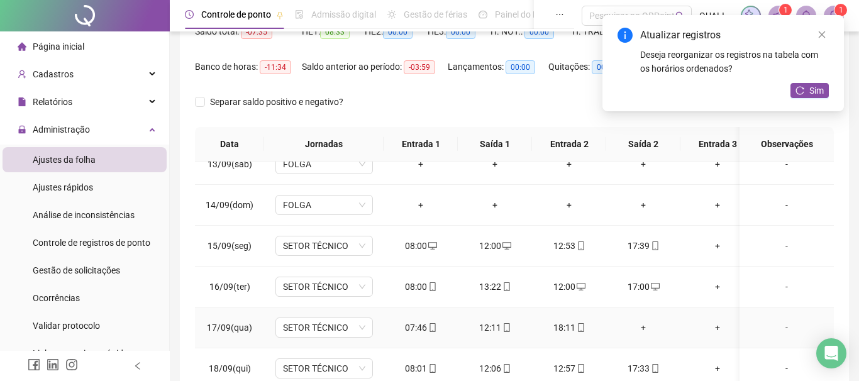
click at [640, 327] on div "+" at bounding box center [643, 328] width 54 height 14
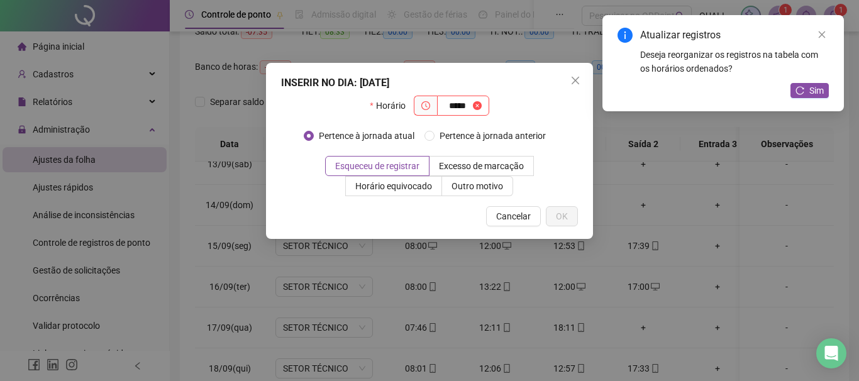
type input "*****"
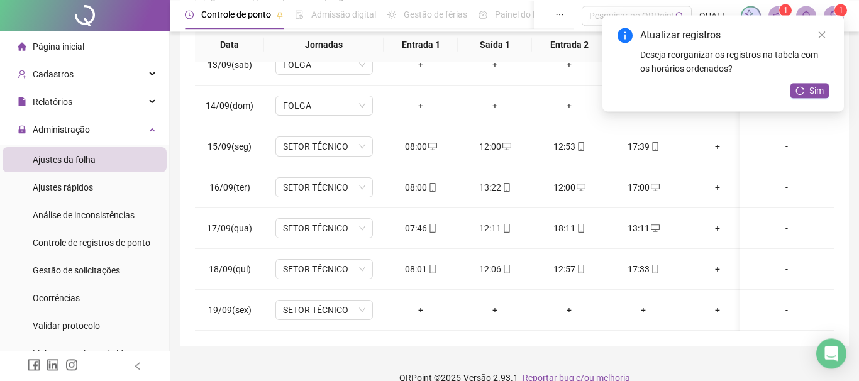
scroll to position [261, 0]
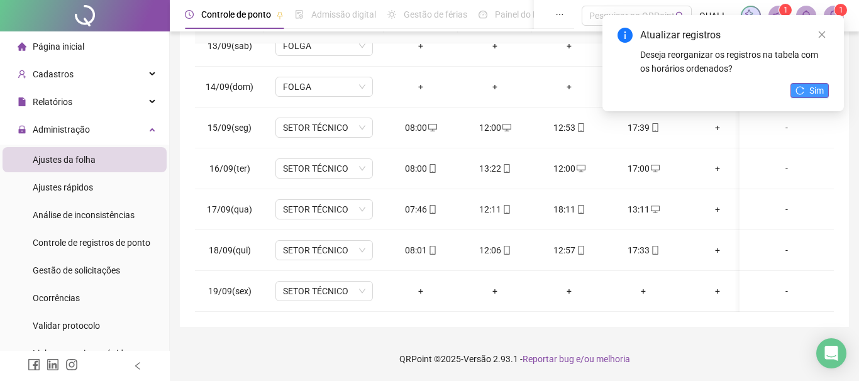
click at [818, 95] on span "Sim" at bounding box center [816, 91] width 14 height 14
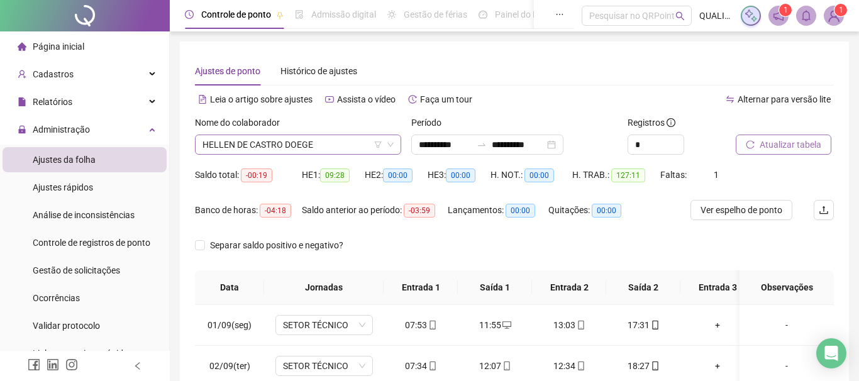
scroll to position [143, 0]
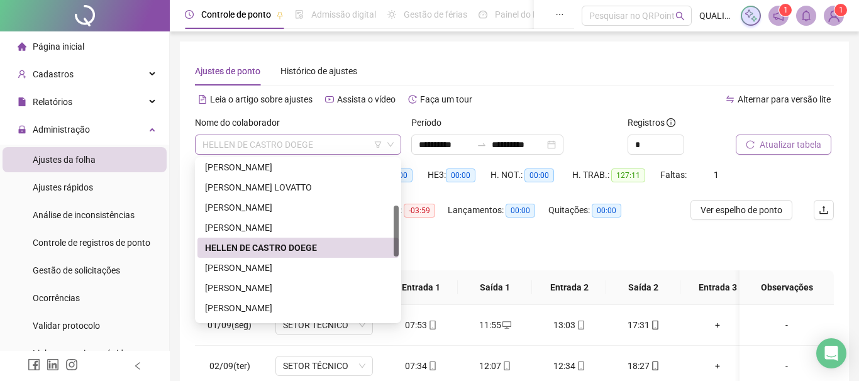
click at [353, 150] on span "HELLEN DE CASTRO DOEGE" at bounding box center [297, 144] width 191 height 19
drag, startPoint x: 275, startPoint y: 269, endPoint x: 564, endPoint y: 195, distance: 298.9
click at [275, 269] on div "[PERSON_NAME]" at bounding box center [298, 268] width 186 height 14
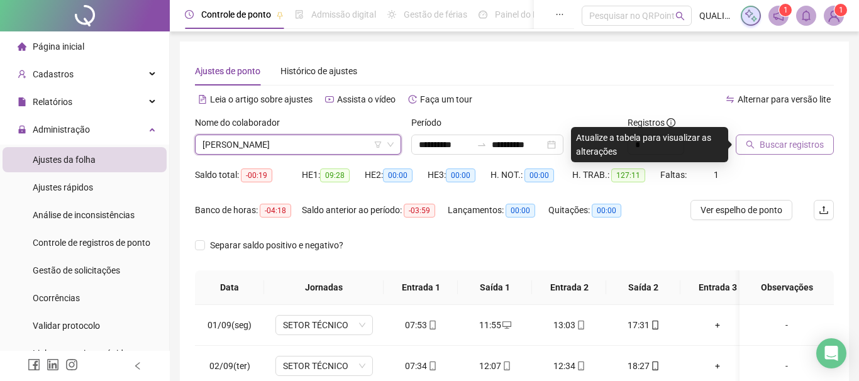
click at [784, 135] on button "Buscar registros" at bounding box center [784, 145] width 98 height 20
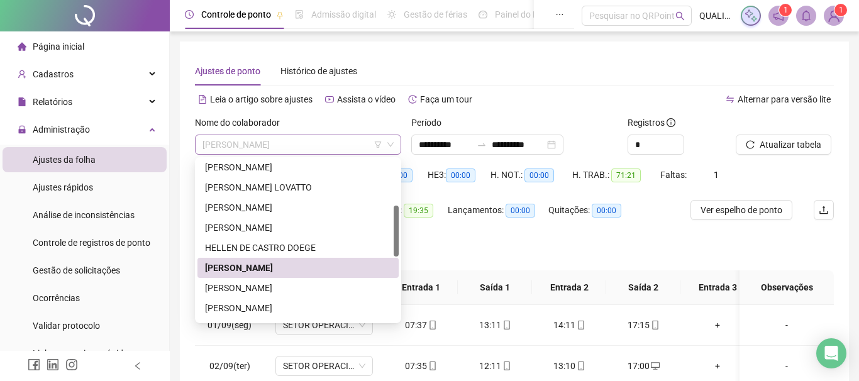
click at [332, 141] on span "[PERSON_NAME]" at bounding box center [297, 144] width 191 height 19
click at [276, 291] on div "[PERSON_NAME]" at bounding box center [298, 288] width 186 height 14
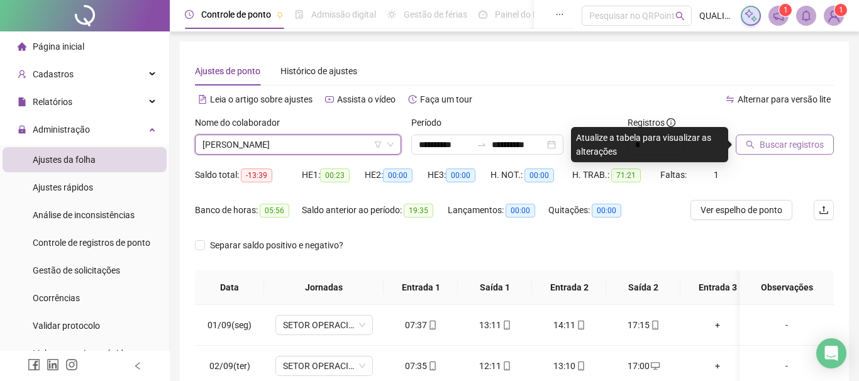
click at [788, 143] on span "Buscar registros" at bounding box center [791, 145] width 64 height 14
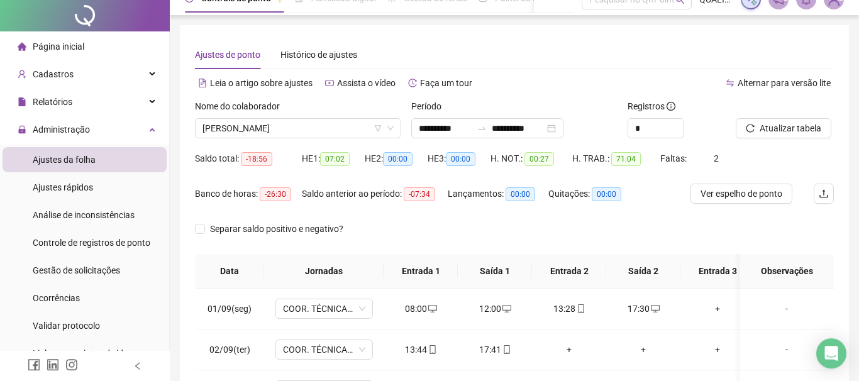
scroll to position [0, 0]
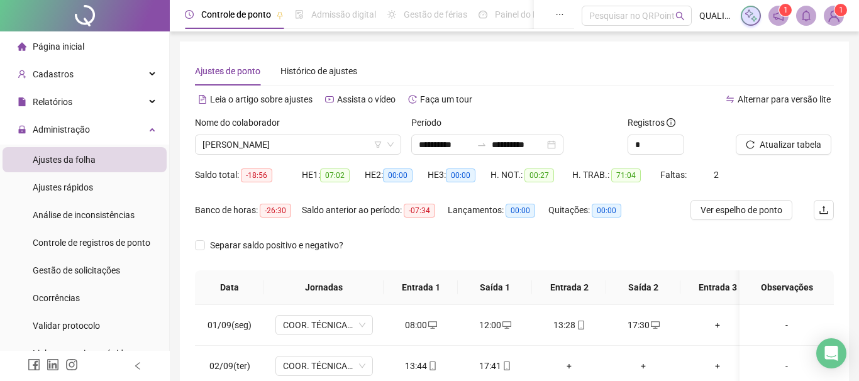
click at [401, 244] on div "Separar saldo positivo e negativo?" at bounding box center [514, 252] width 639 height 35
click at [533, 96] on div "Alternar para versão lite" at bounding box center [673, 99] width 319 height 20
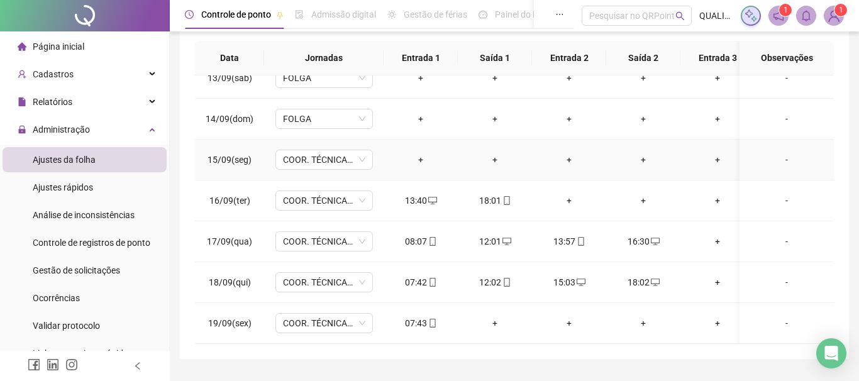
scroll to position [261, 0]
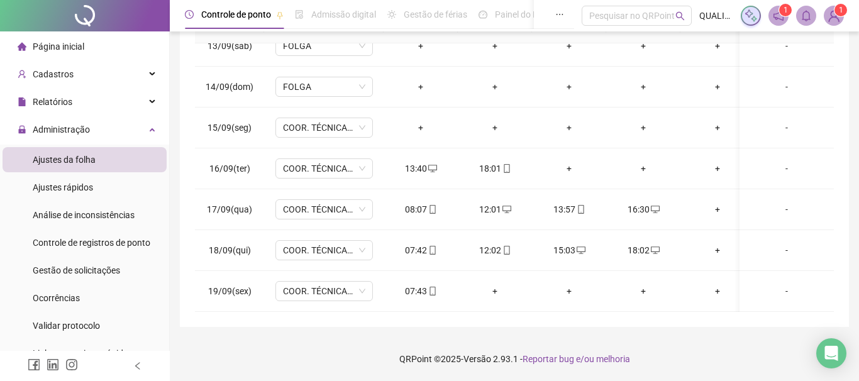
click at [325, 339] on footer "QRPoint © 2025 - Versão 2.93.1 - Reportar bug e/ou melhoria" at bounding box center [514, 359] width 689 height 44
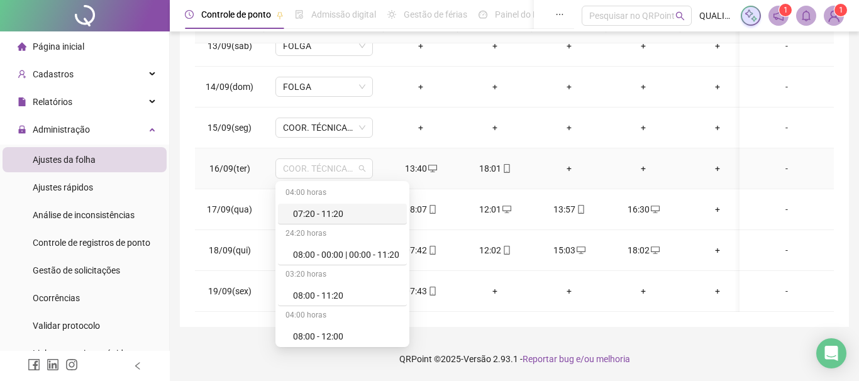
drag, startPoint x: 354, startPoint y: 170, endPoint x: 251, endPoint y: 170, distance: 102.5
click at [252, 169] on tr "16/09(ter) COOR. TÉCNICA JUNIOR 13:40 18:01 + + + + -" at bounding box center [559, 168] width 728 height 41
click at [235, 338] on footer "QRPoint © 2025 - Versão 2.93.1 - Reportar bug e/ou melhoria" at bounding box center [514, 359] width 689 height 44
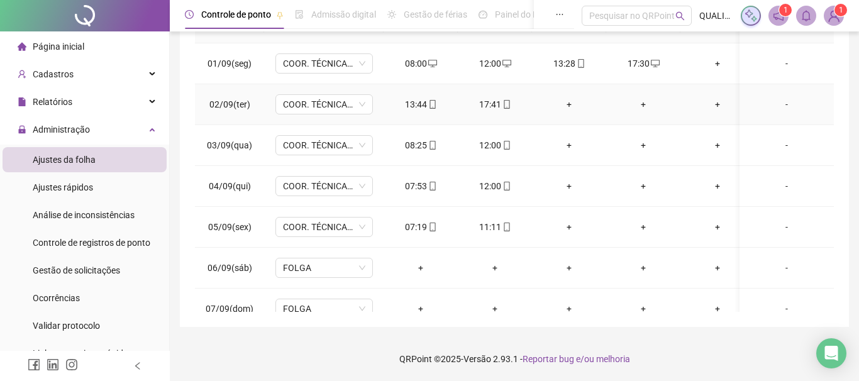
scroll to position [0, 0]
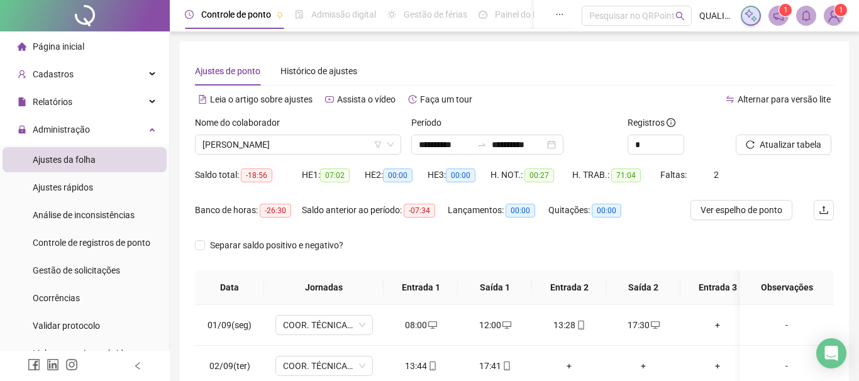
click at [390, 228] on div "Saldo anterior ao período: -07:34" at bounding box center [375, 217] width 146 height 35
